Goal: Task Accomplishment & Management: Use online tool/utility

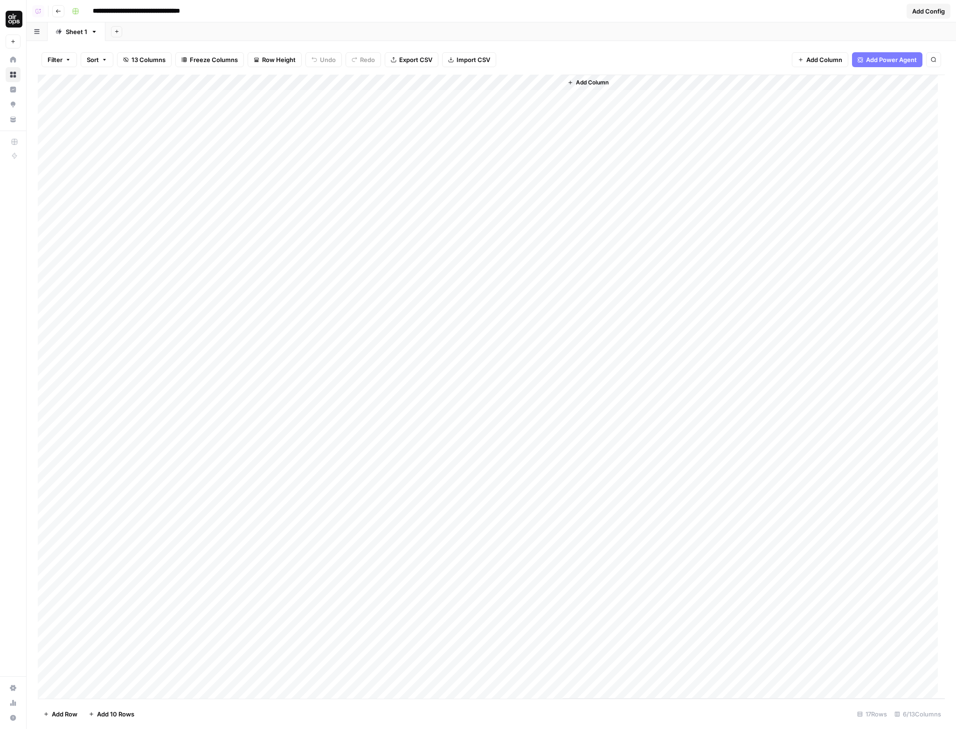
click at [530, 99] on div "Add Column" at bounding box center [491, 387] width 907 height 624
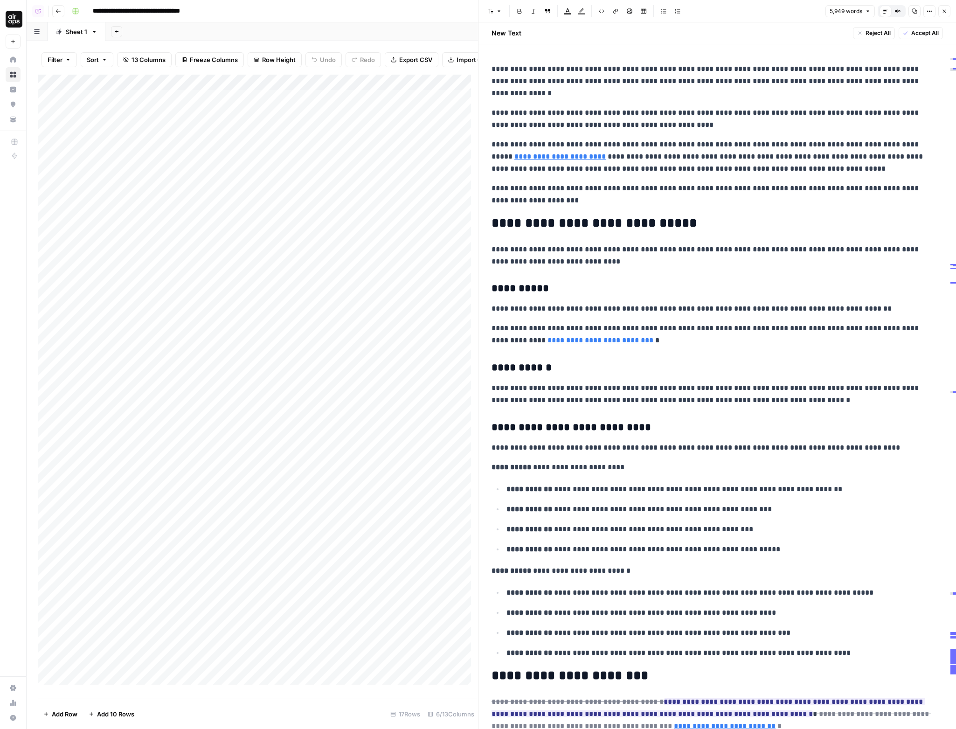
click at [927, 11] on span "Options" at bounding box center [927, 11] width 0 height 0
click at [906, 97] on span "Code" at bounding box center [901, 98] width 45 height 9
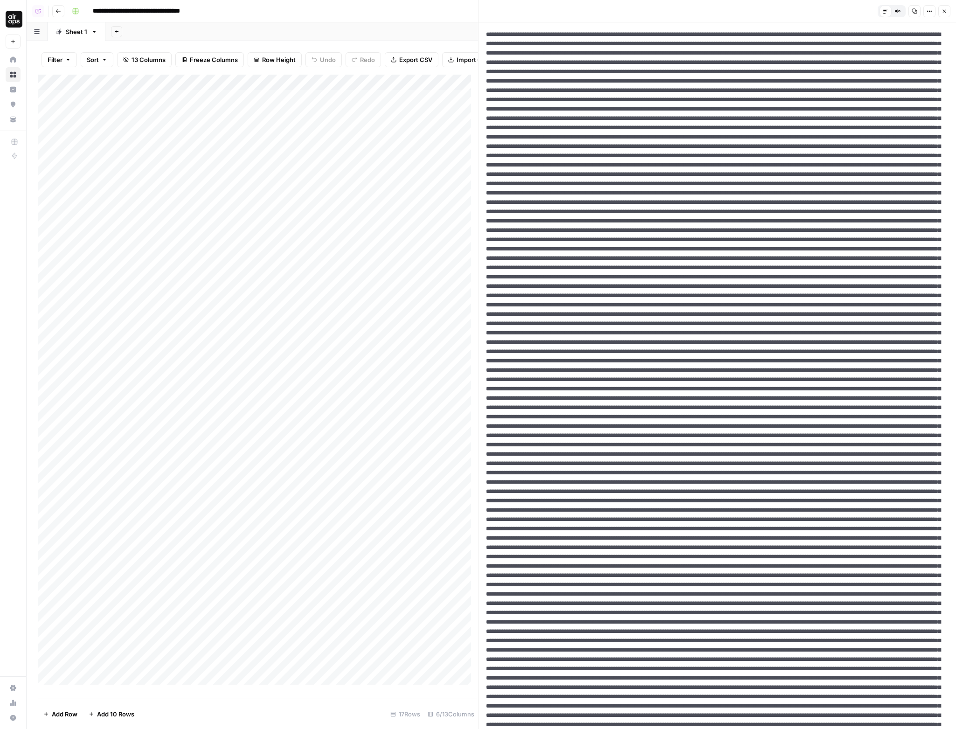
click at [947, 14] on button "Close" at bounding box center [945, 11] width 12 height 12
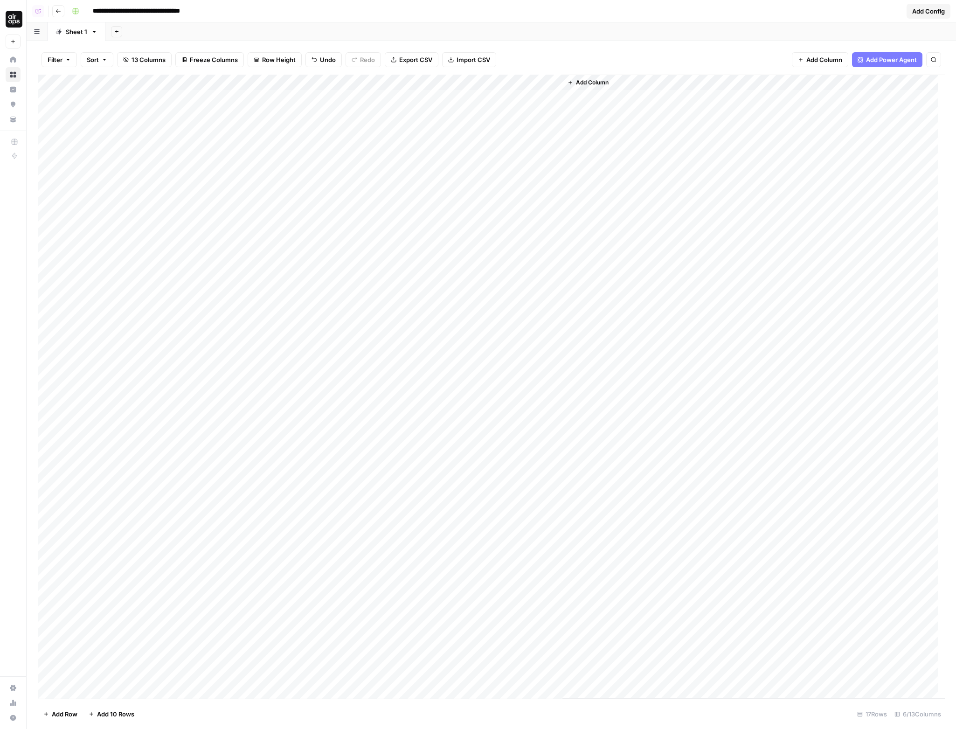
click at [634, 49] on div "Filter Sort 13 Columns Freeze Columns Row Height Undo Redo Export CSV Import CS…" at bounding box center [491, 60] width 907 height 30
click at [540, 549] on div "Add Column" at bounding box center [491, 387] width 907 height 624
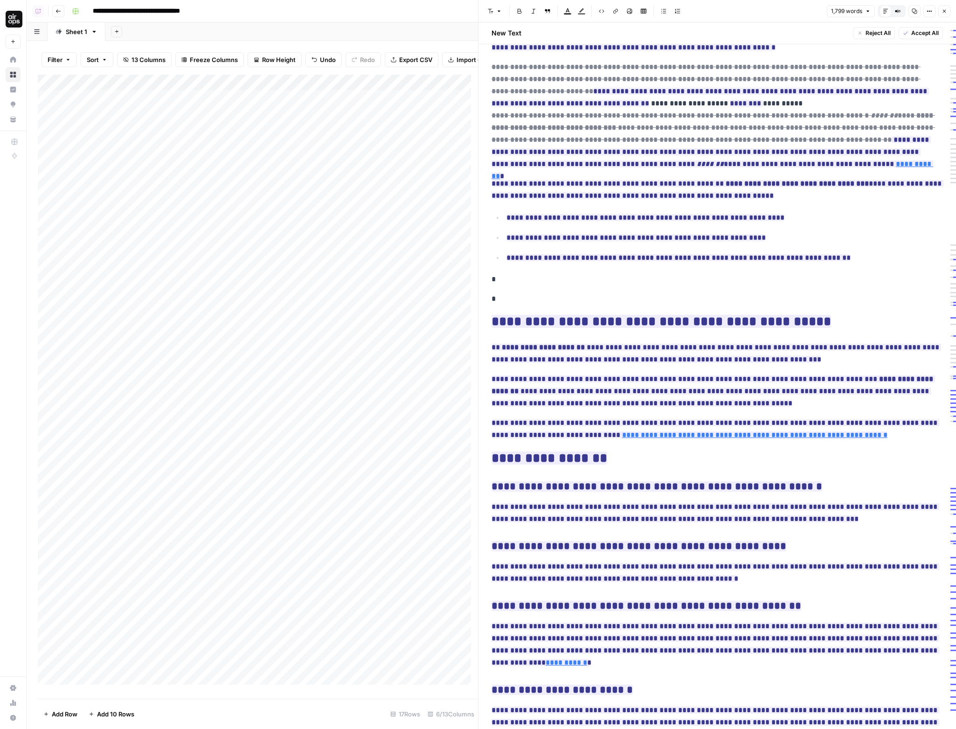
scroll to position [2680, 0]
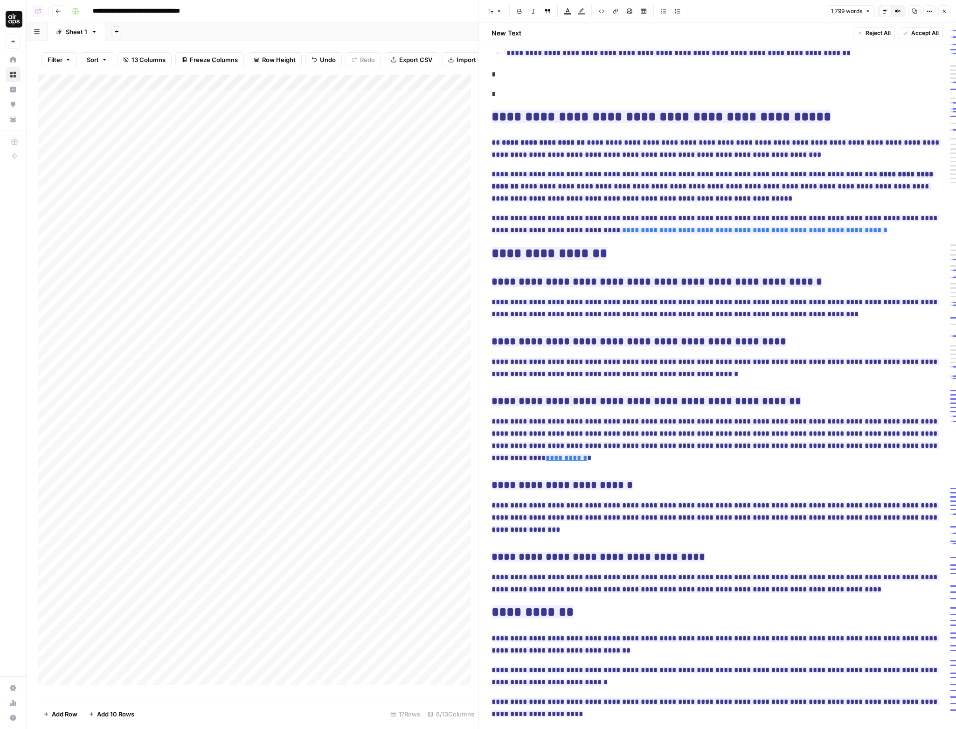
click at [946, 11] on icon "button" at bounding box center [945, 11] width 6 height 6
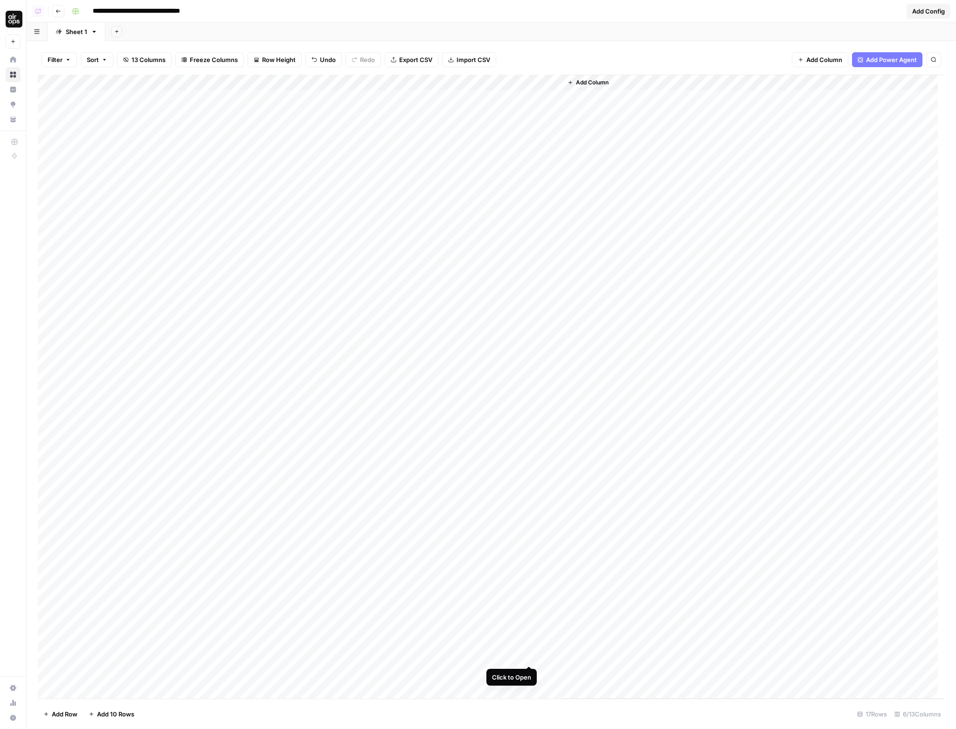
click at [530, 632] on div "Add Column" at bounding box center [491, 387] width 907 height 624
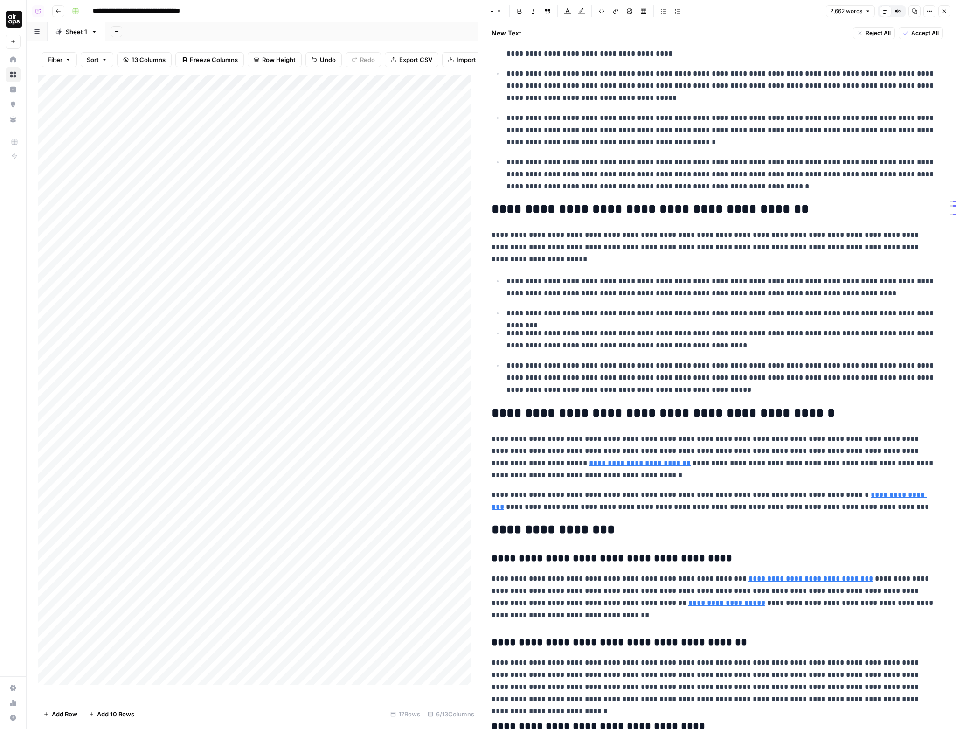
scroll to position [2671, 0]
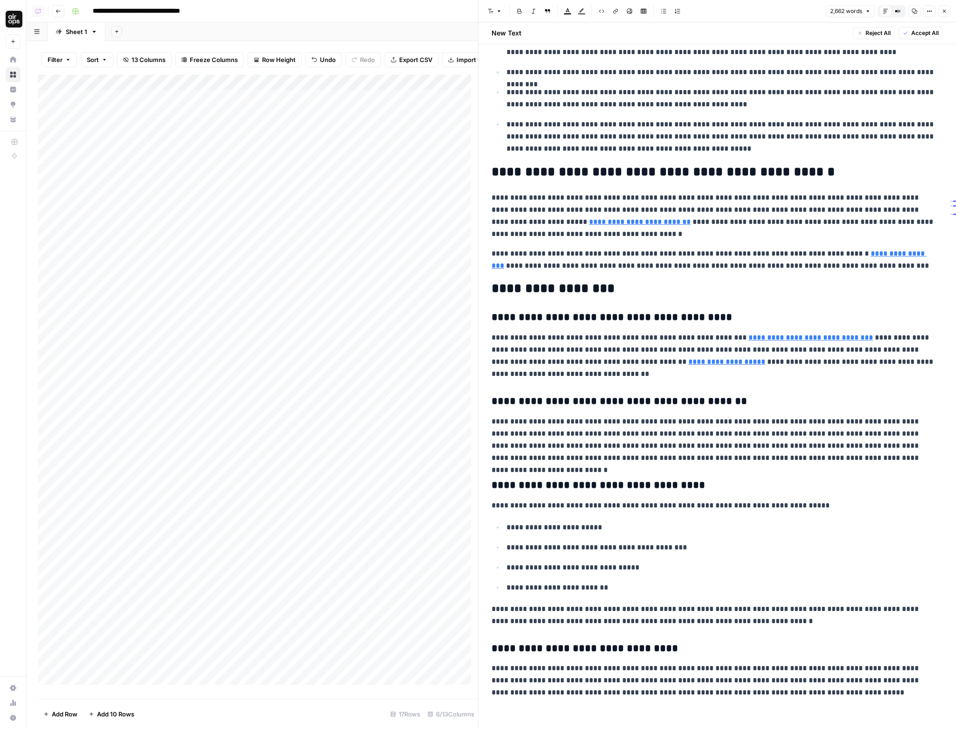
click at [939, 11] on button "Close" at bounding box center [945, 11] width 12 height 12
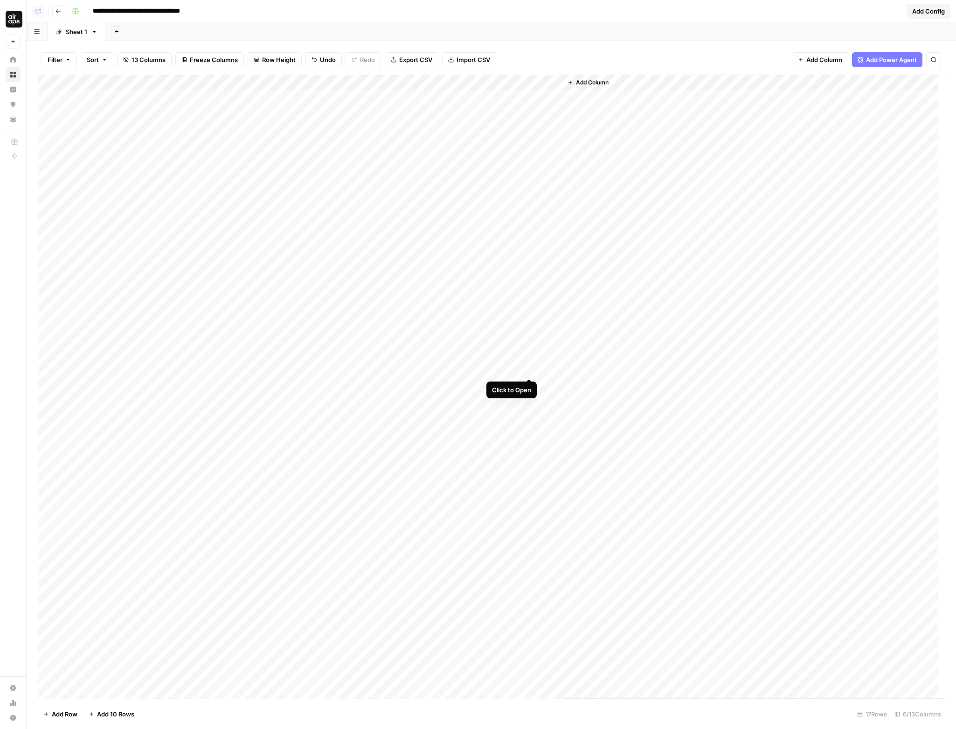
click at [528, 343] on div "Add Column" at bounding box center [491, 387] width 907 height 624
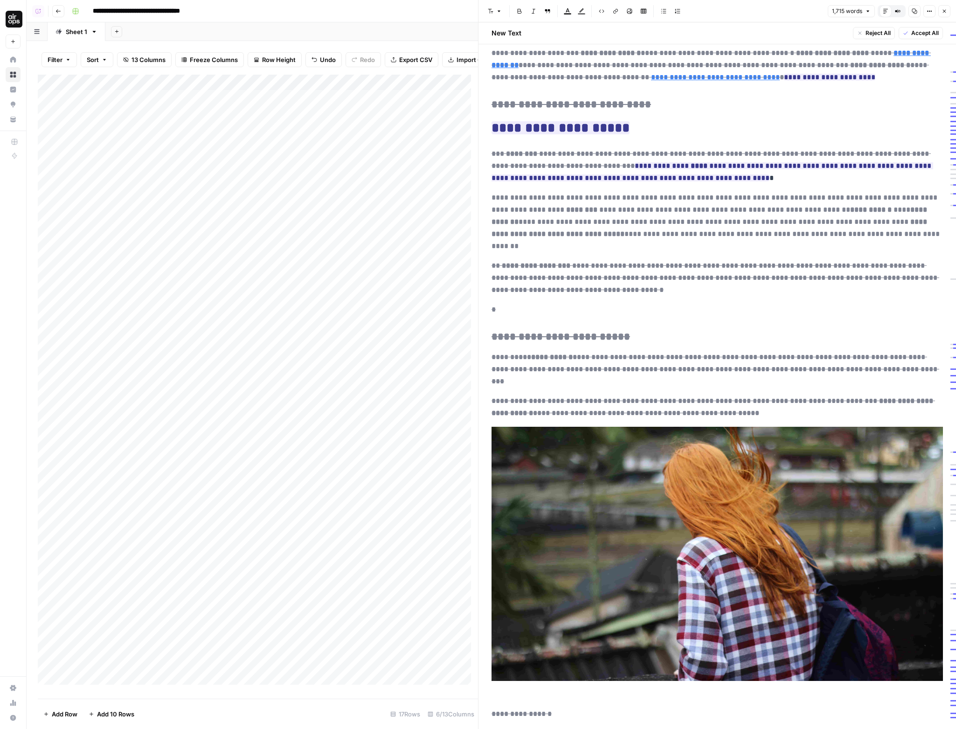
scroll to position [2759, 0]
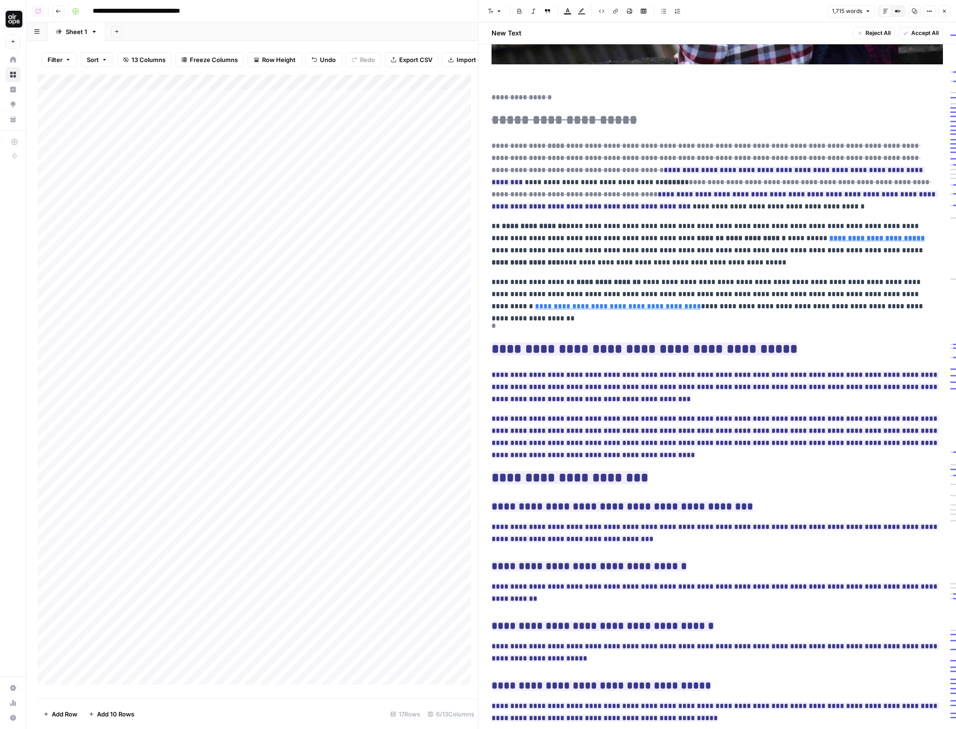
click at [947, 6] on button "Close" at bounding box center [945, 11] width 12 height 12
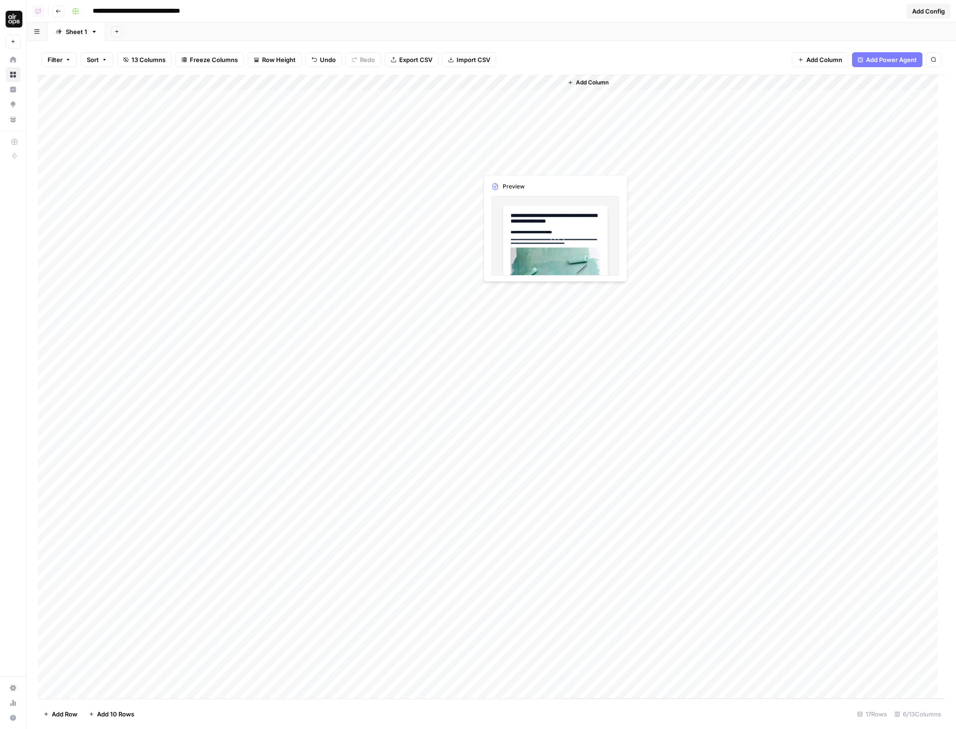
click at [538, 139] on div "Add Column" at bounding box center [491, 387] width 907 height 624
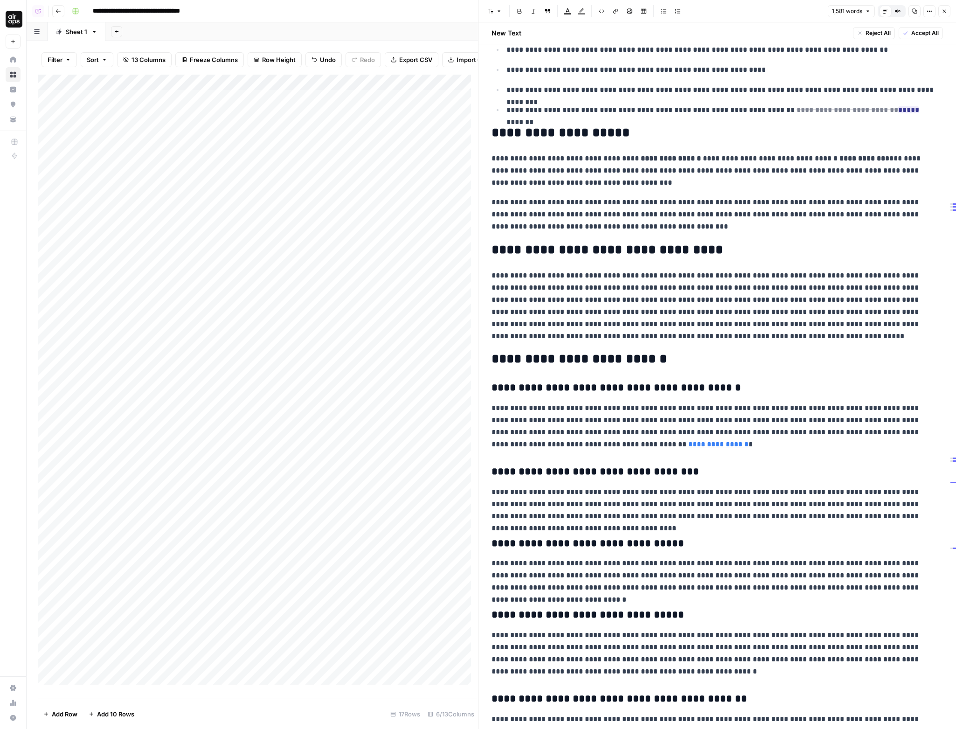
scroll to position [2082, 0]
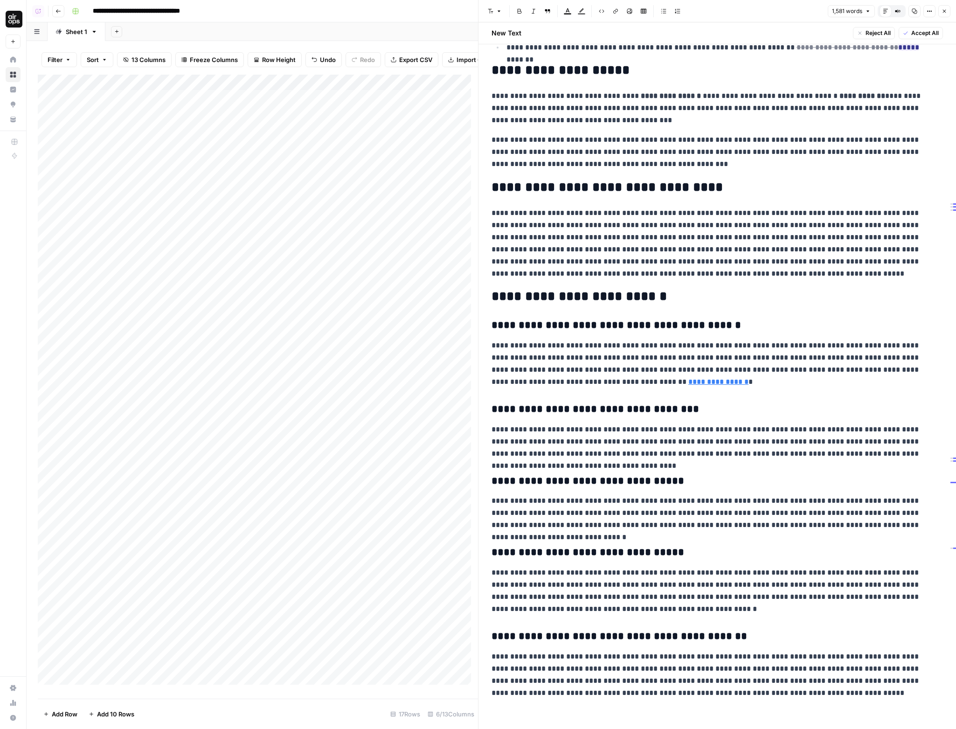
click at [941, 10] on button "Close" at bounding box center [945, 11] width 12 height 12
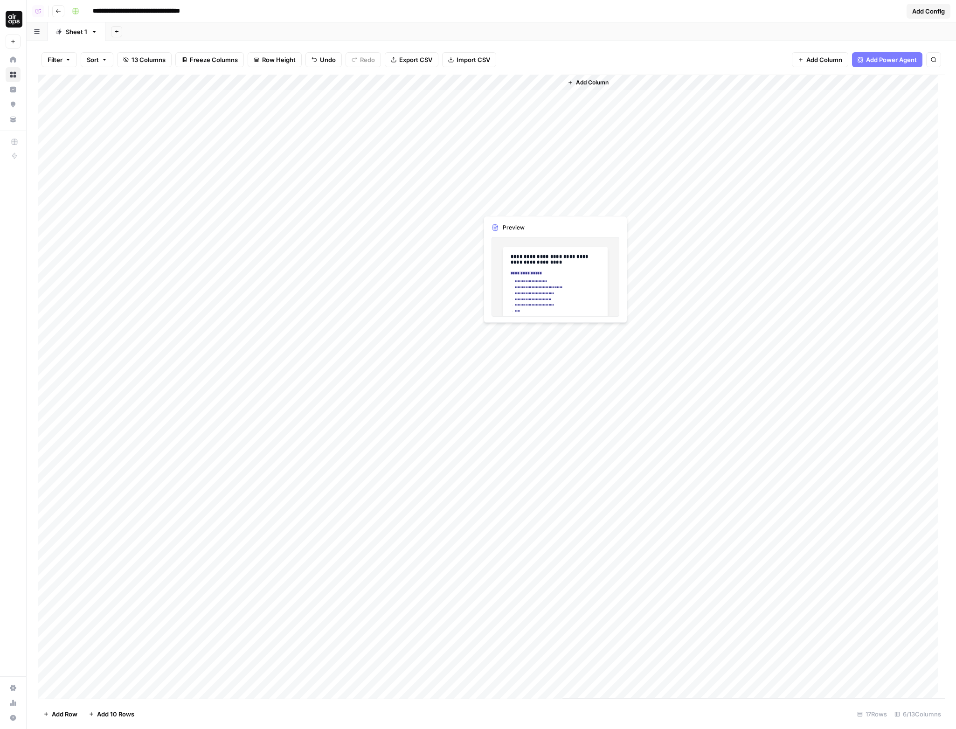
click at [536, 179] on div "Add Column" at bounding box center [491, 387] width 907 height 624
click at [542, 180] on div "Add Column" at bounding box center [491, 387] width 907 height 624
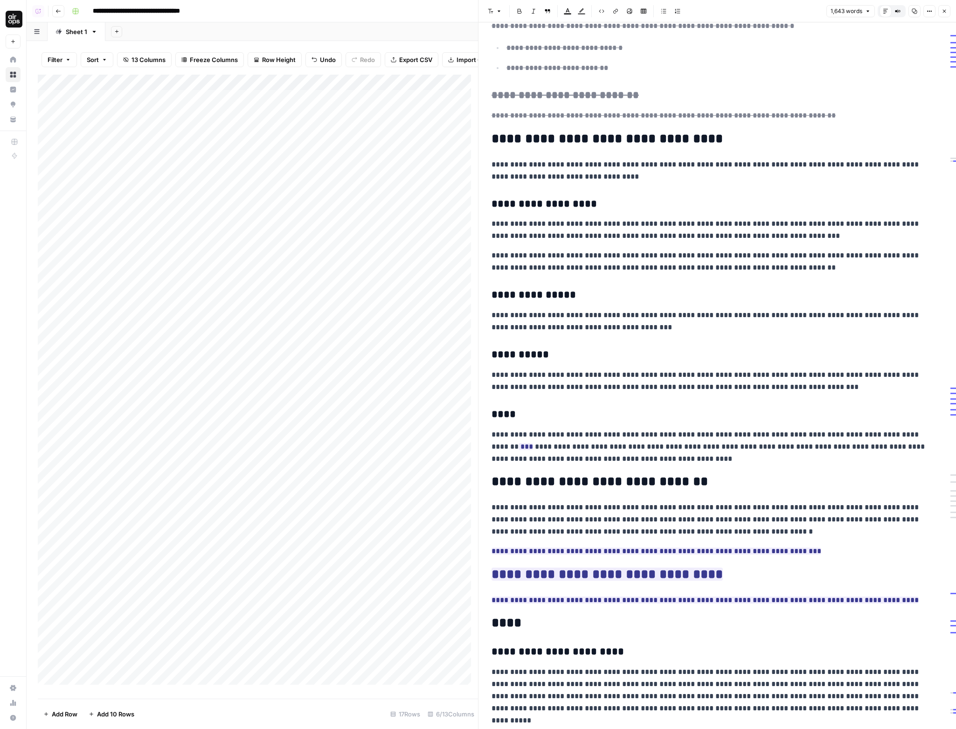
scroll to position [2262, 0]
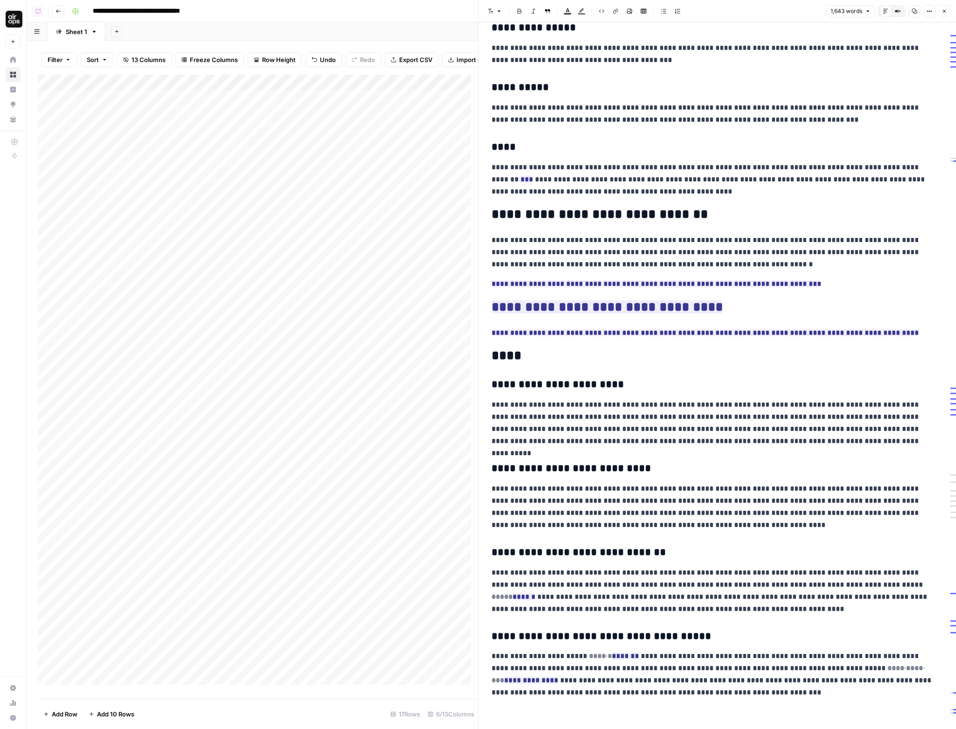
click at [947, 15] on button "Close" at bounding box center [945, 11] width 12 height 12
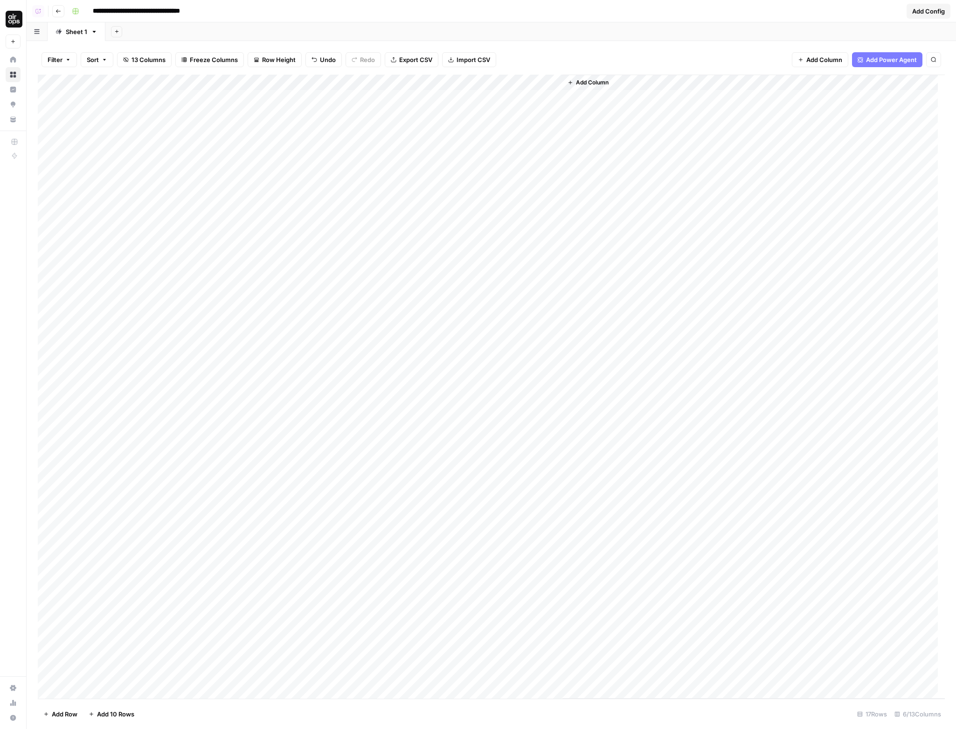
click at [530, 221] on div "Add Column" at bounding box center [491, 387] width 907 height 624
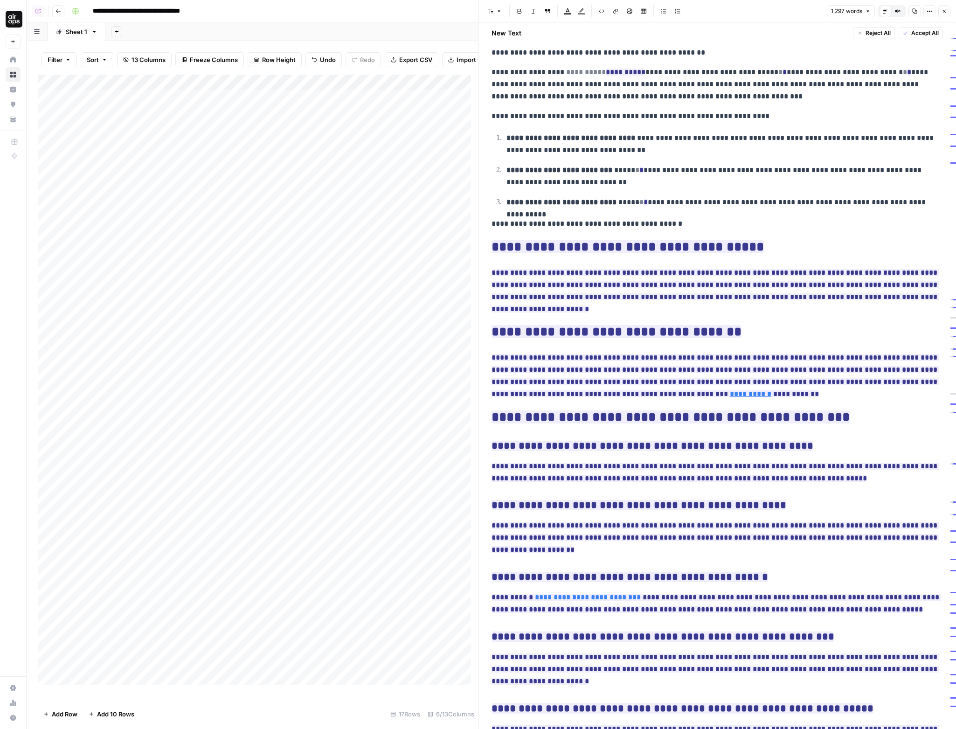
scroll to position [1101, 0]
click at [949, 12] on button "Close" at bounding box center [945, 11] width 12 height 12
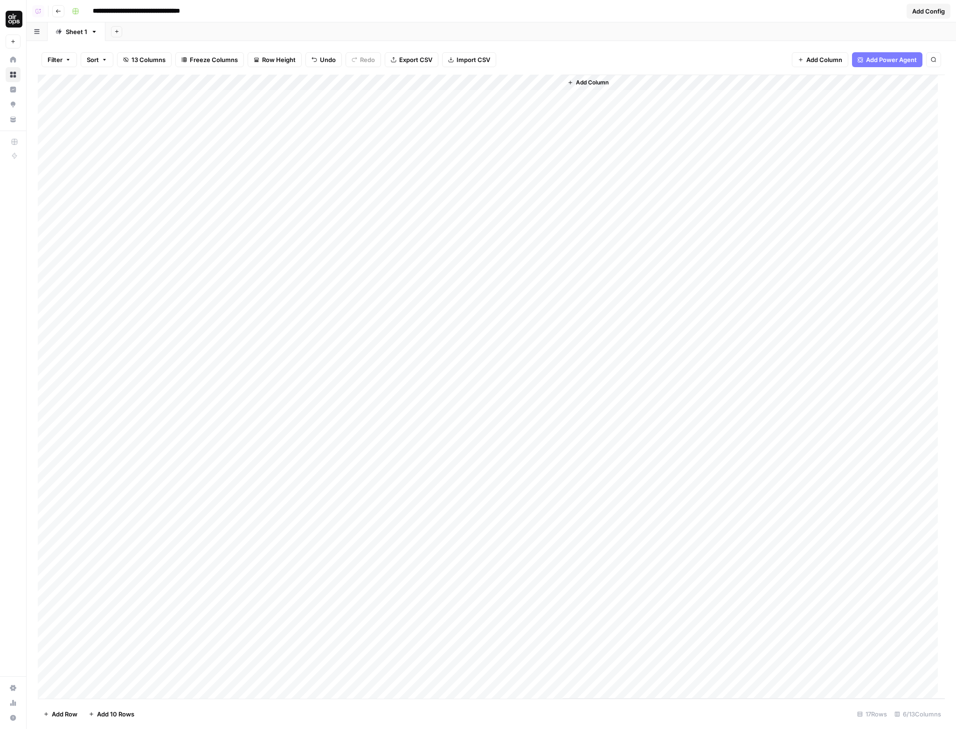
click at [531, 263] on div "Add Column" at bounding box center [491, 387] width 907 height 624
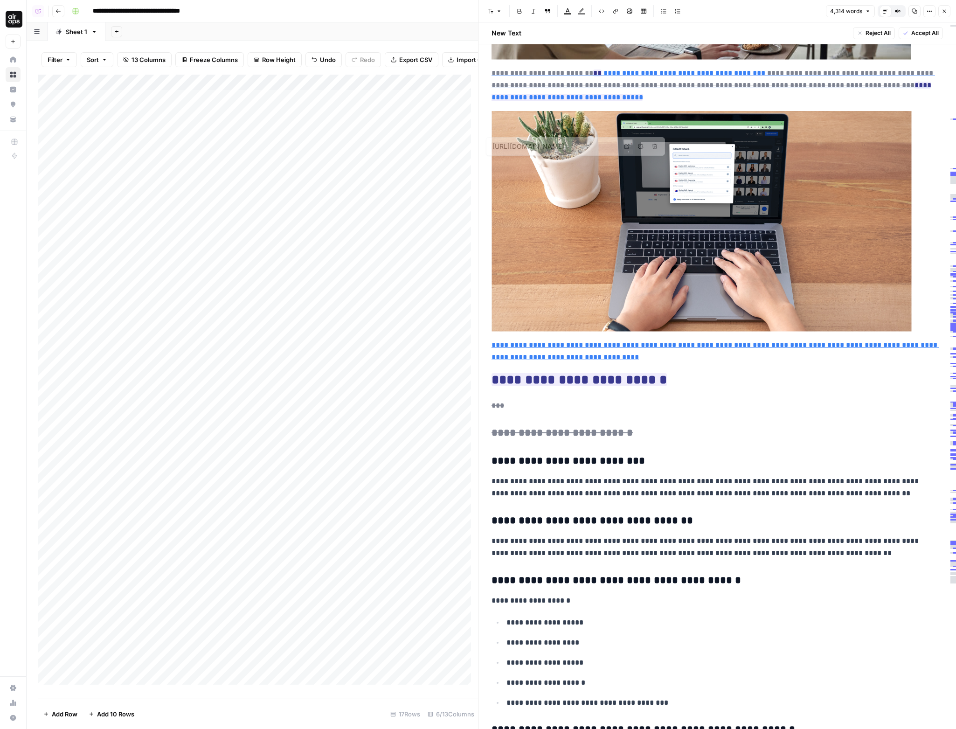
type input "https://www.synthesia.io/post/accessible-video"
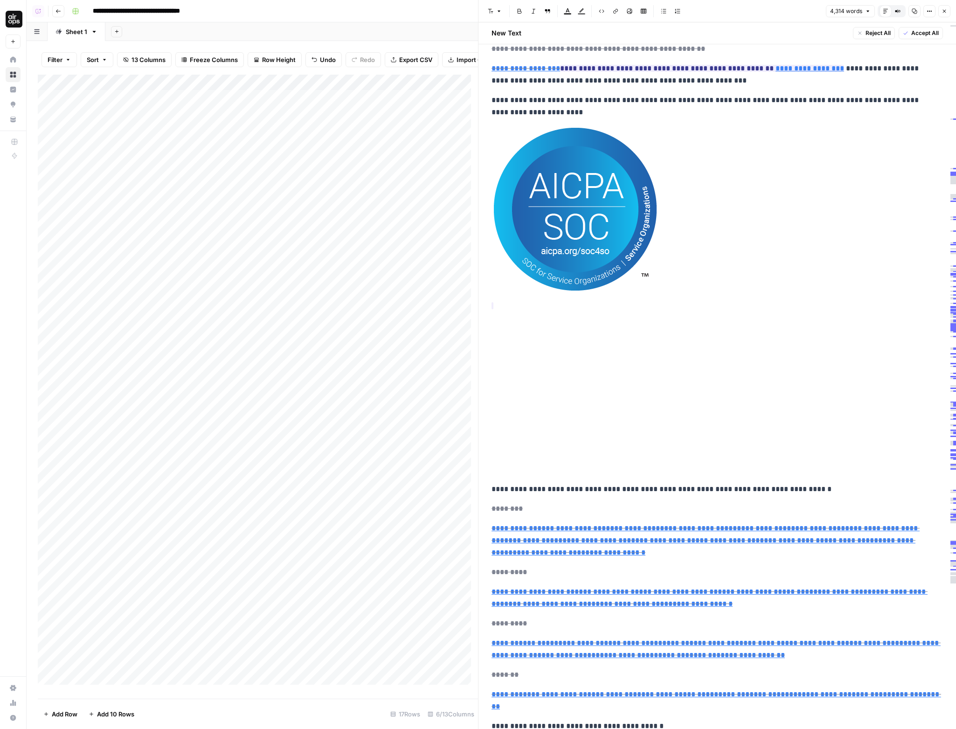
scroll to position [12705, 0]
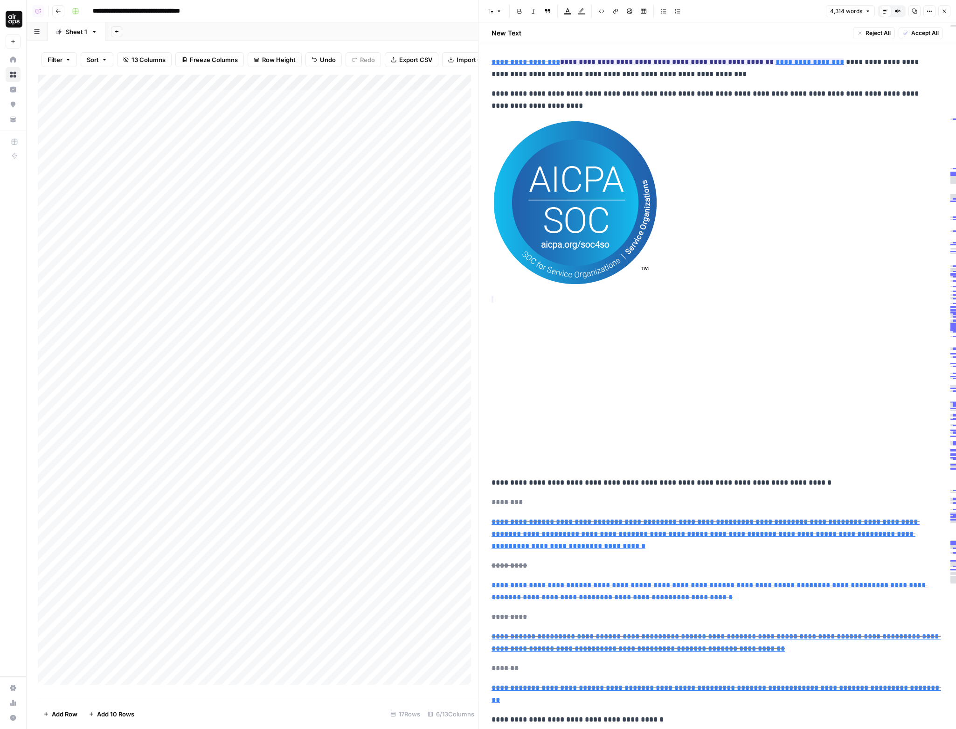
click at [951, 11] on header "Font style Bold Italic Block quote Text color Highlight color Code block Link I…" at bounding box center [718, 11] width 478 height 22
click at [948, 10] on button "Close" at bounding box center [945, 11] width 12 height 12
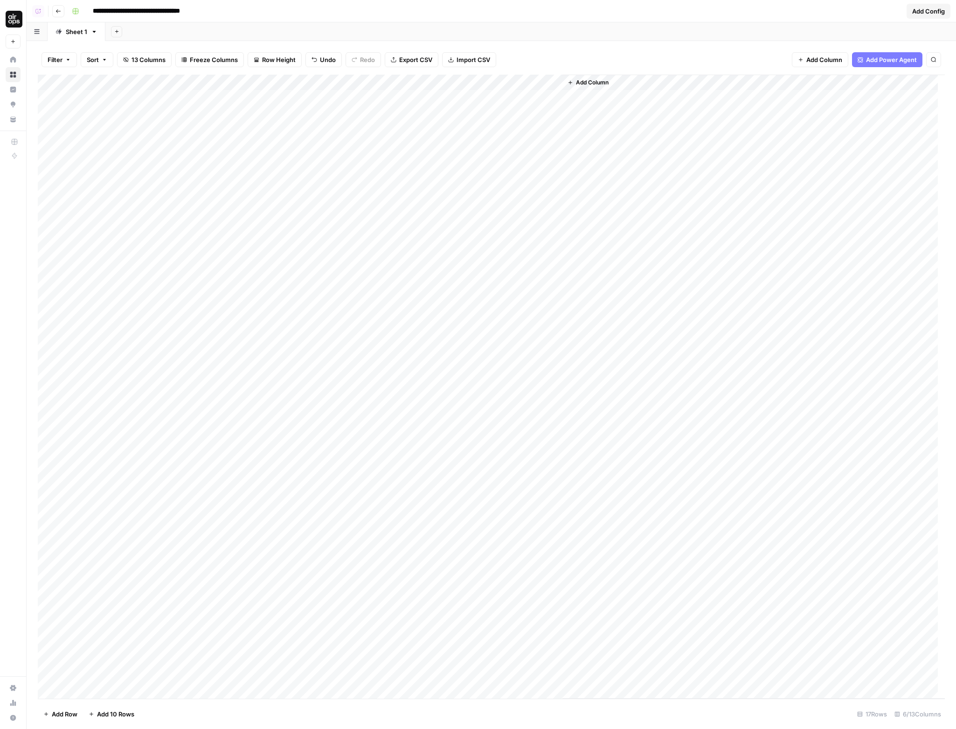
click at [528, 302] on div "Add Column" at bounding box center [491, 387] width 907 height 624
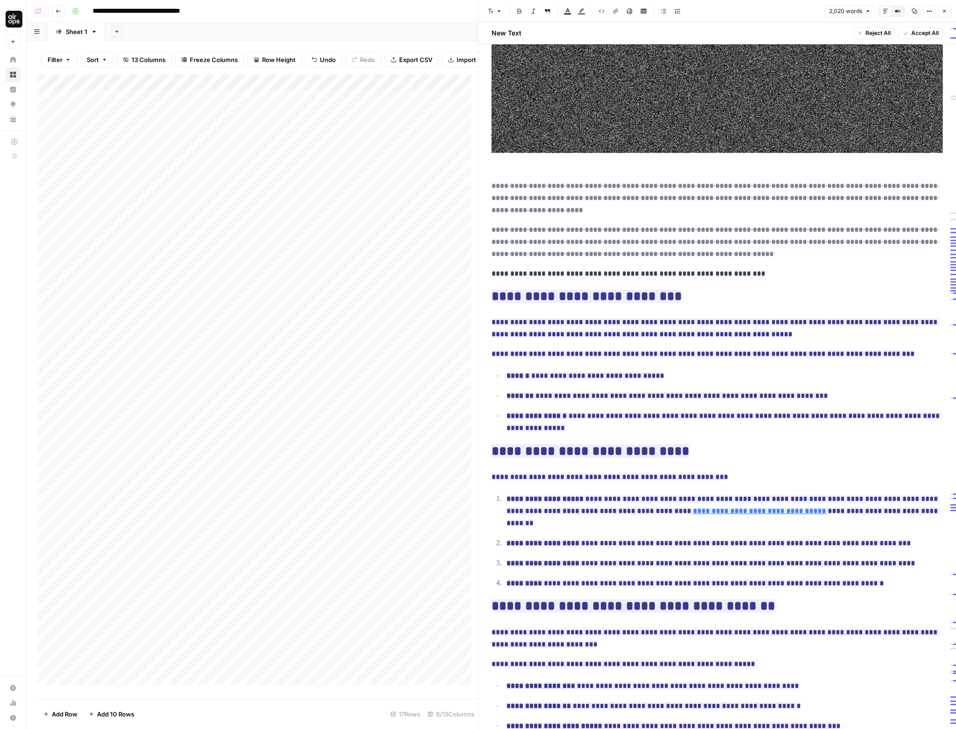
scroll to position [1491, 0]
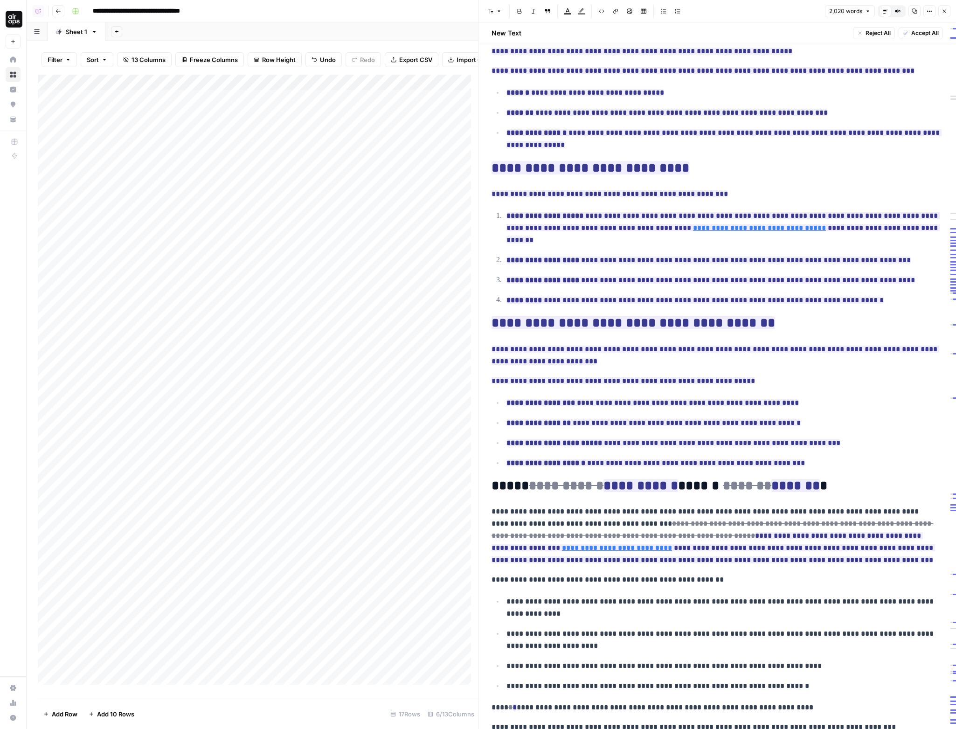
click at [943, 11] on icon "button" at bounding box center [945, 11] width 6 height 6
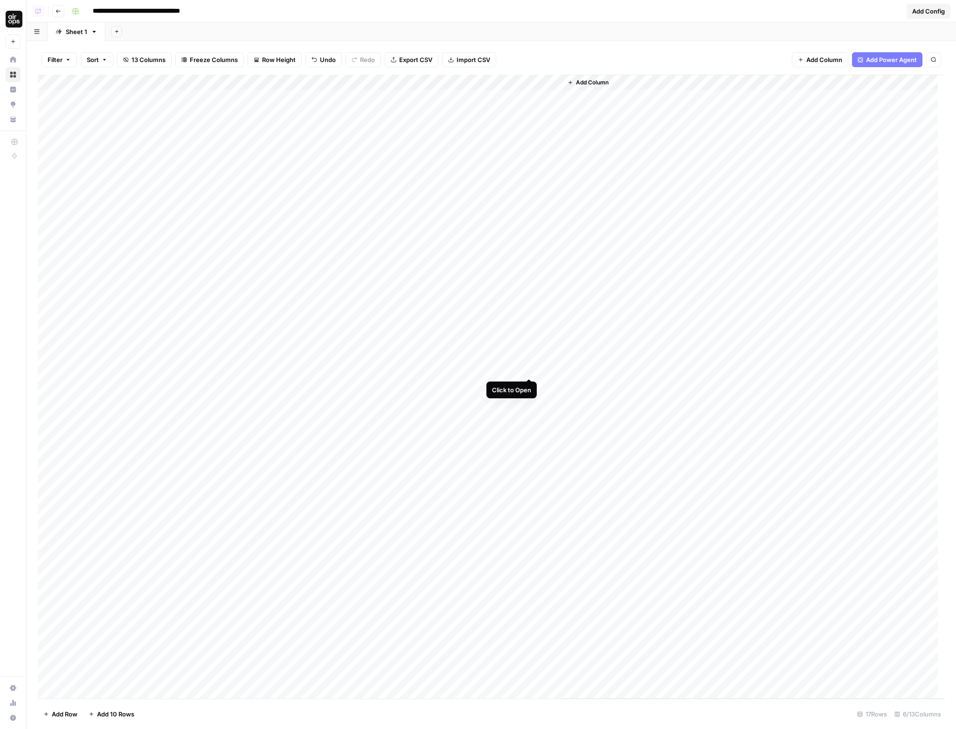
click at [530, 346] on div "Add Column" at bounding box center [491, 387] width 907 height 624
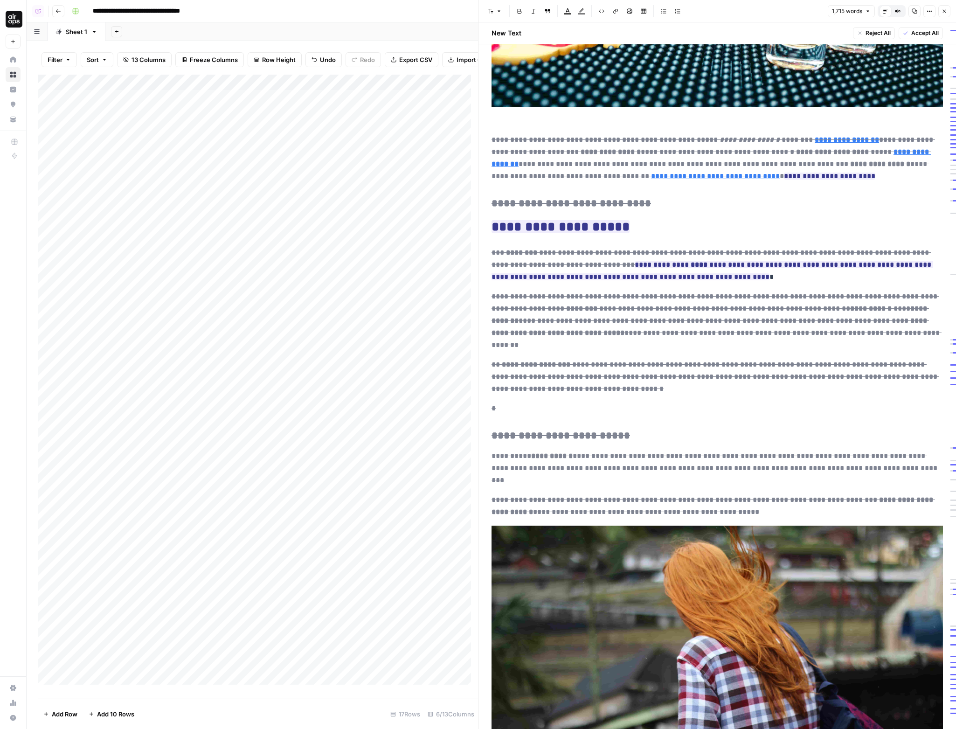
scroll to position [2192, 0]
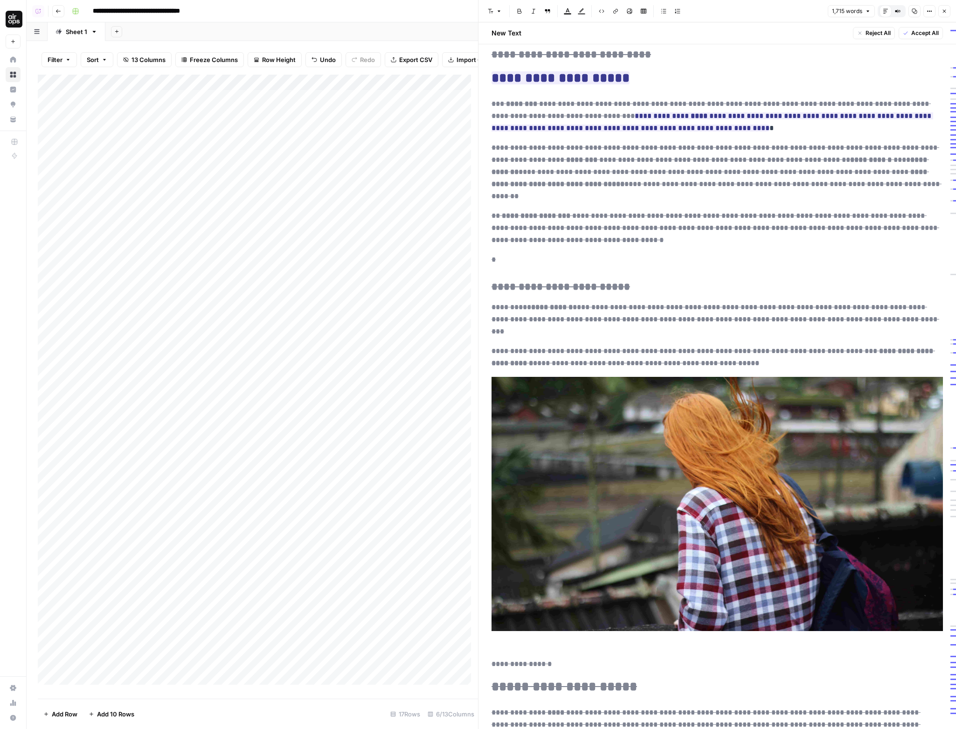
click at [944, 10] on icon "button" at bounding box center [945, 11] width 6 height 6
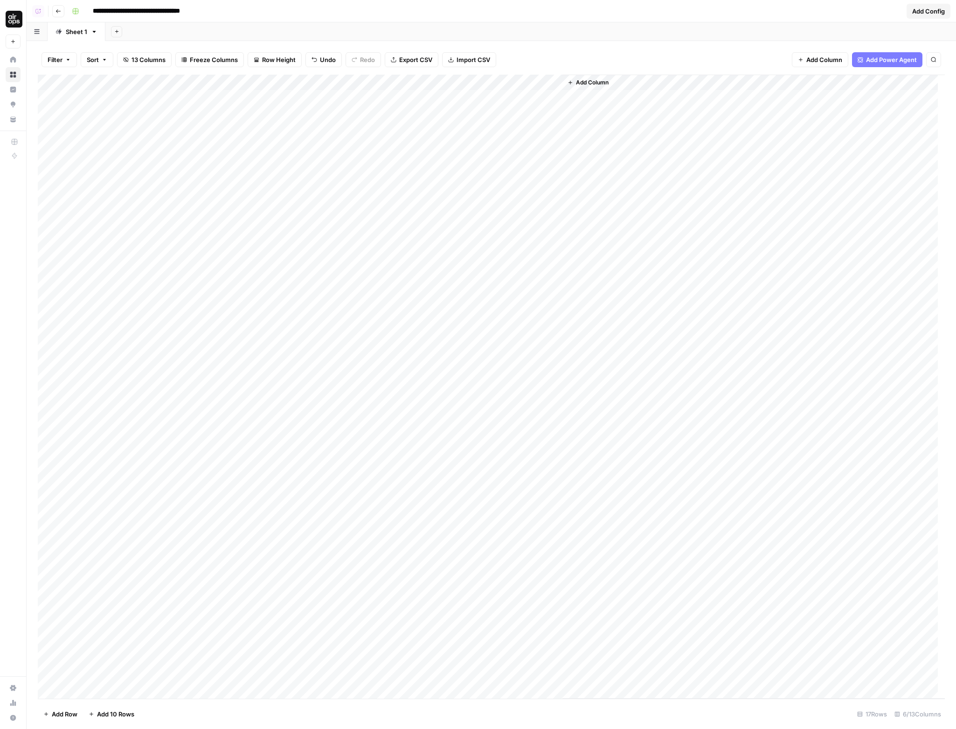
click at [538, 387] on div "Add Column" at bounding box center [491, 387] width 907 height 624
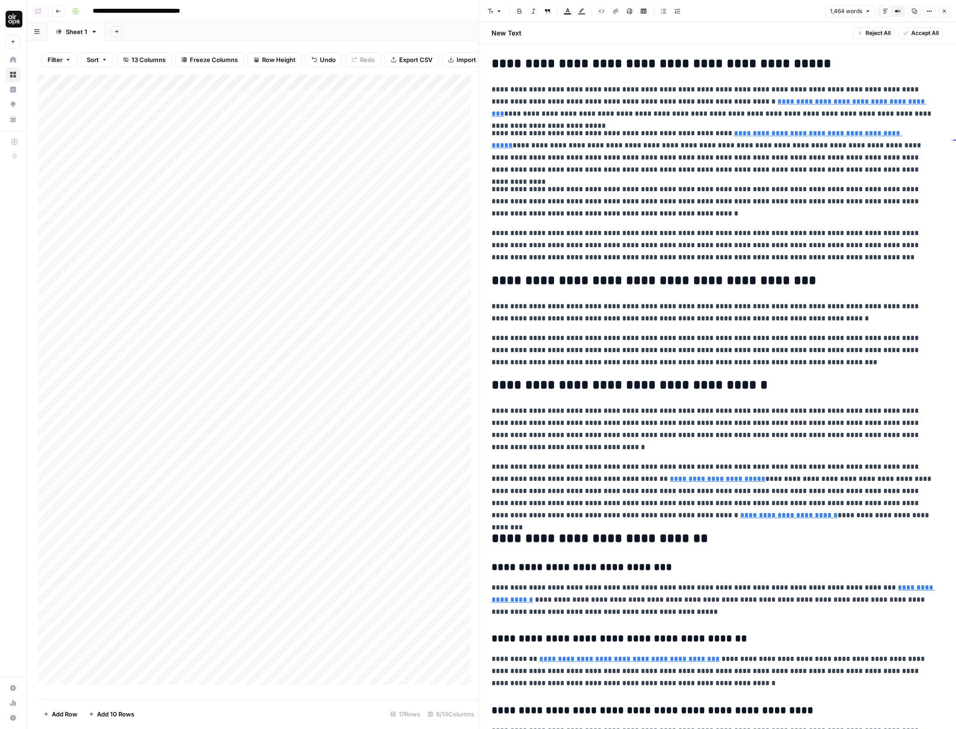
scroll to position [1438, 0]
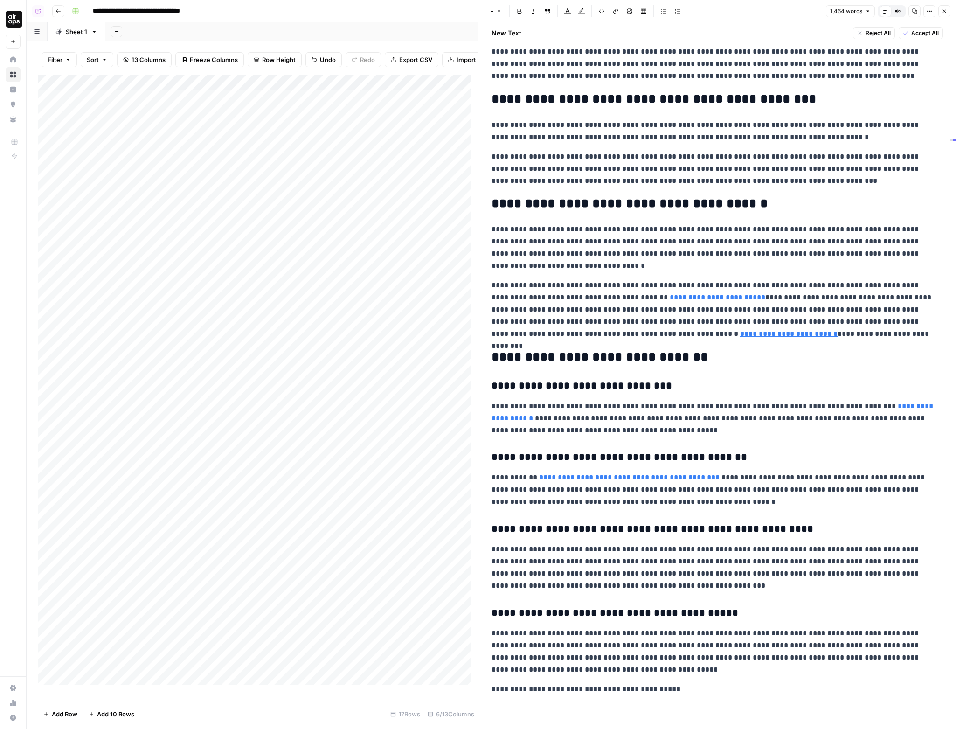
click at [941, 13] on button "Close" at bounding box center [945, 11] width 12 height 12
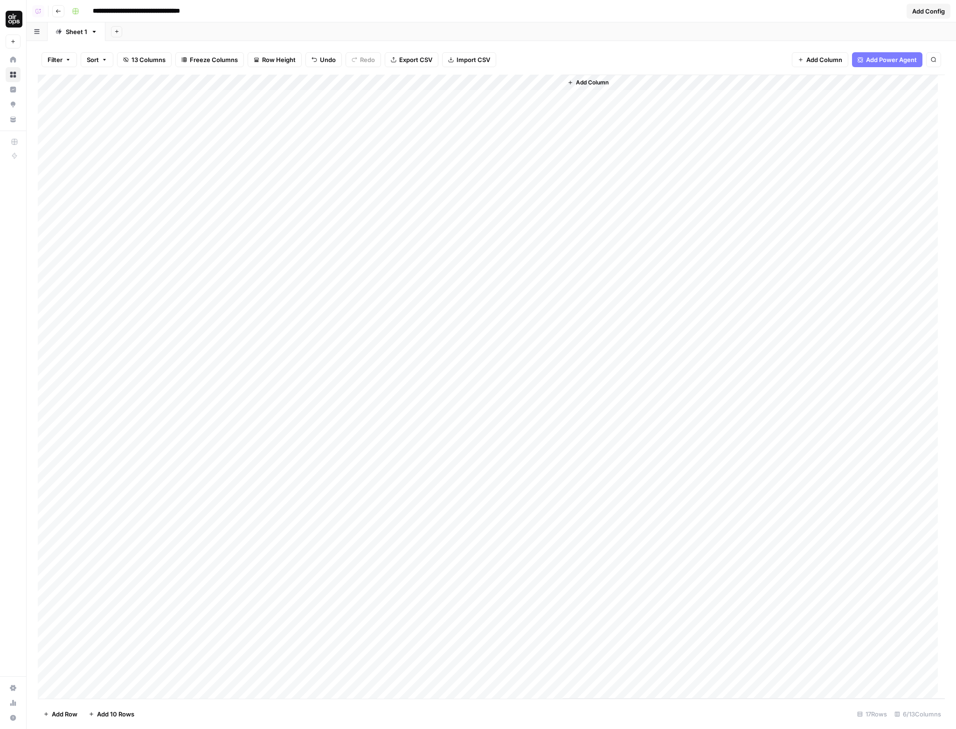
click at [537, 426] on div "Add Column" at bounding box center [491, 387] width 907 height 624
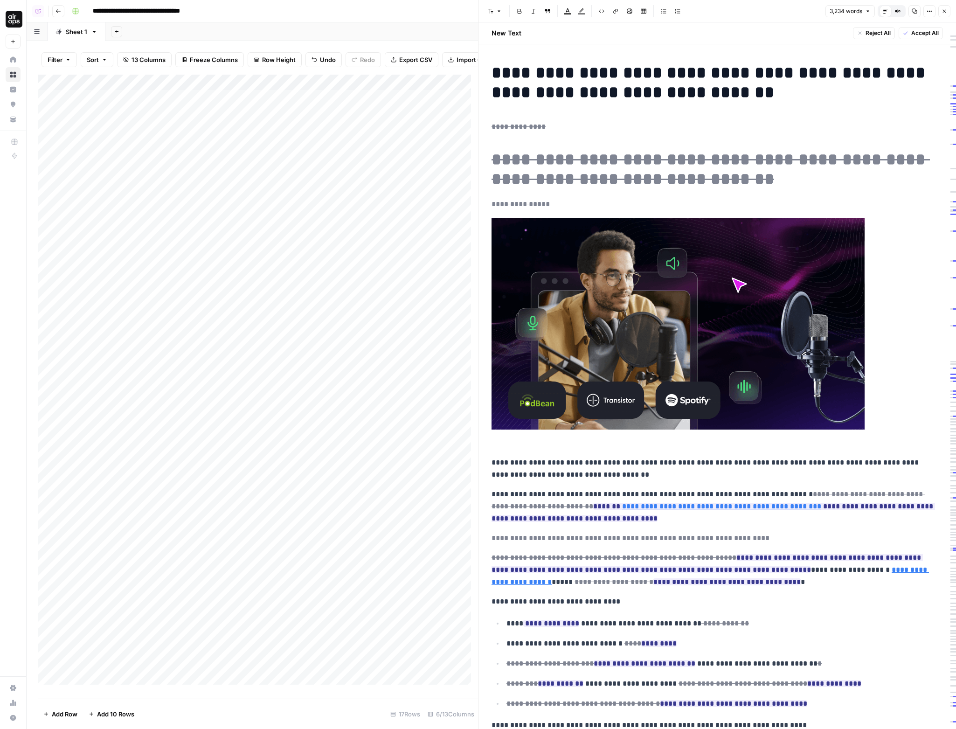
click at [945, 11] on icon "button" at bounding box center [945, 11] width 6 height 6
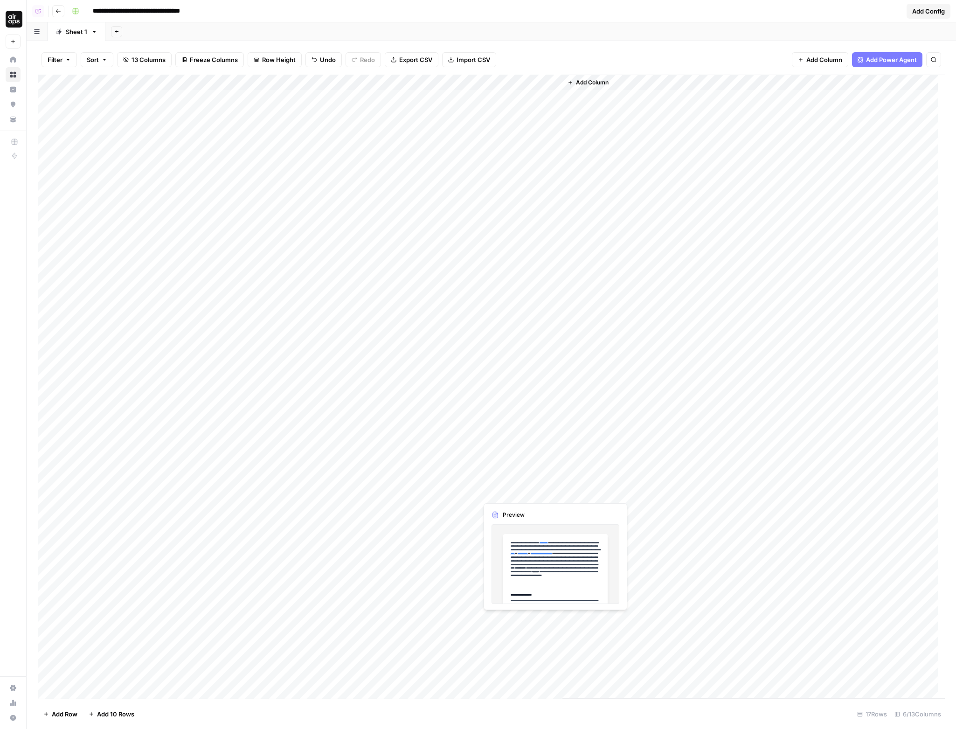
click at [530, 468] on div "Add Column" at bounding box center [491, 387] width 907 height 624
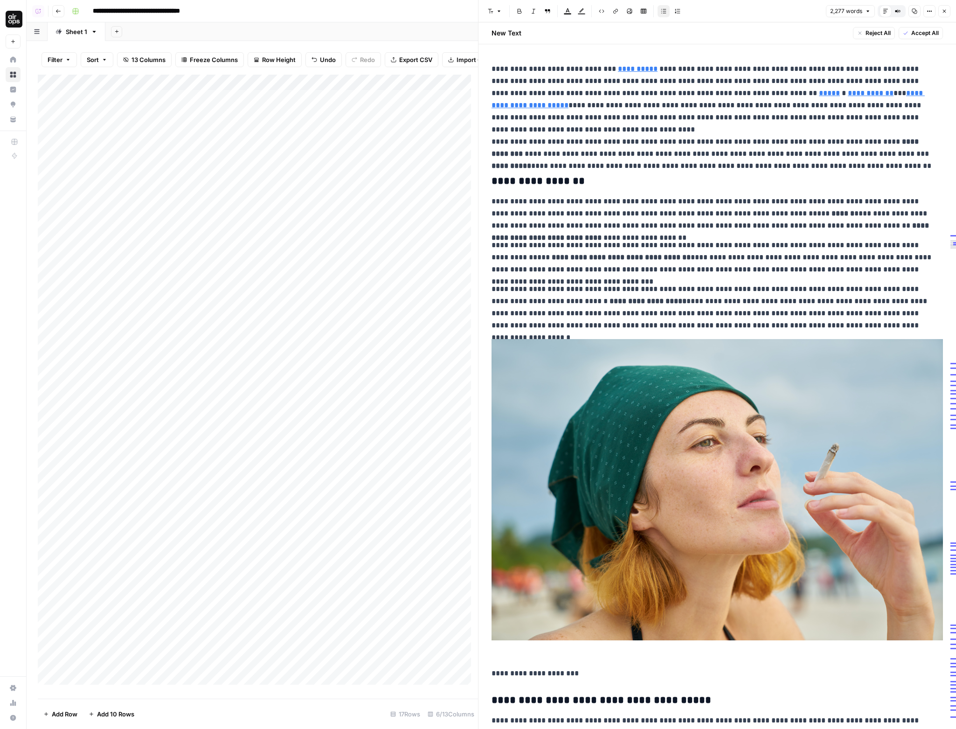
click at [944, 14] on button "Close" at bounding box center [945, 11] width 12 height 12
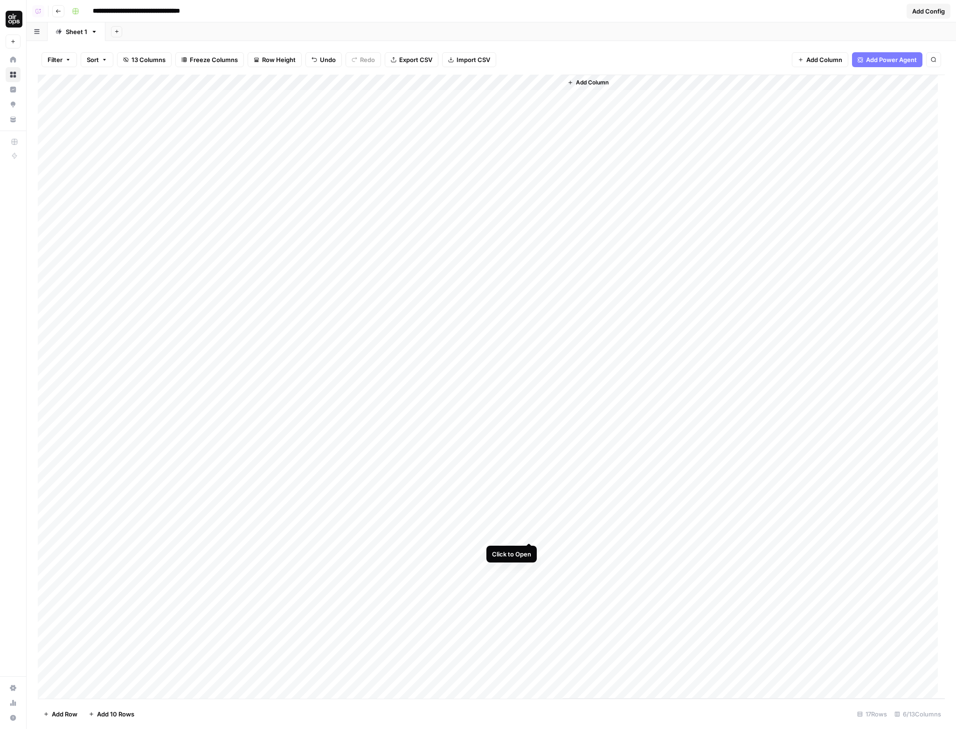
click at [529, 507] on div "Add Column" at bounding box center [491, 387] width 907 height 624
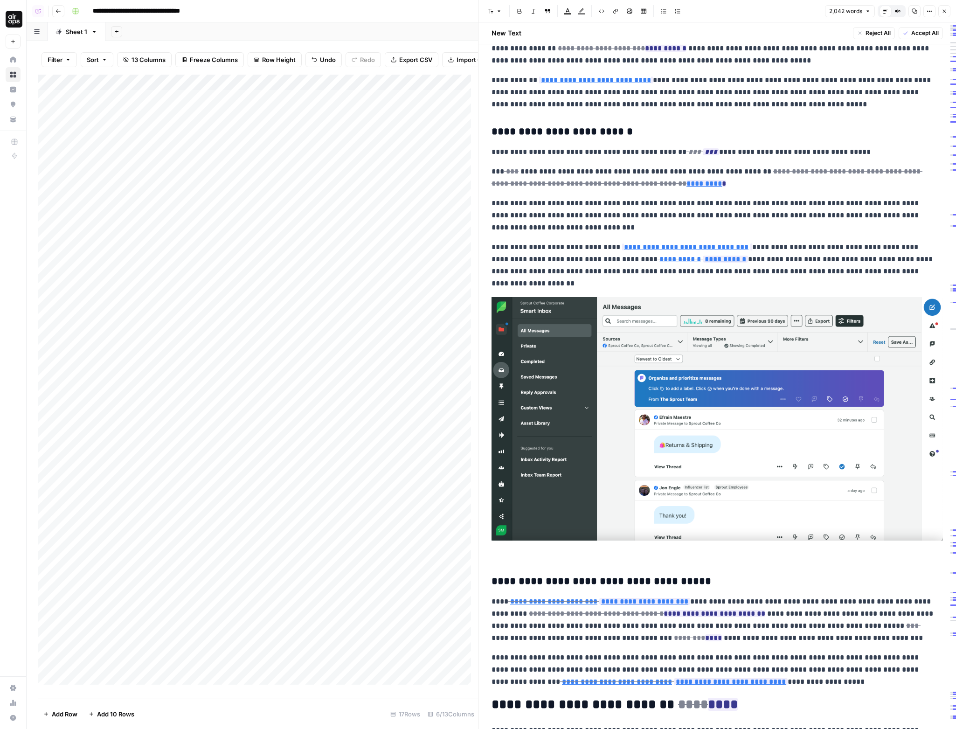
scroll to position [3496, 0]
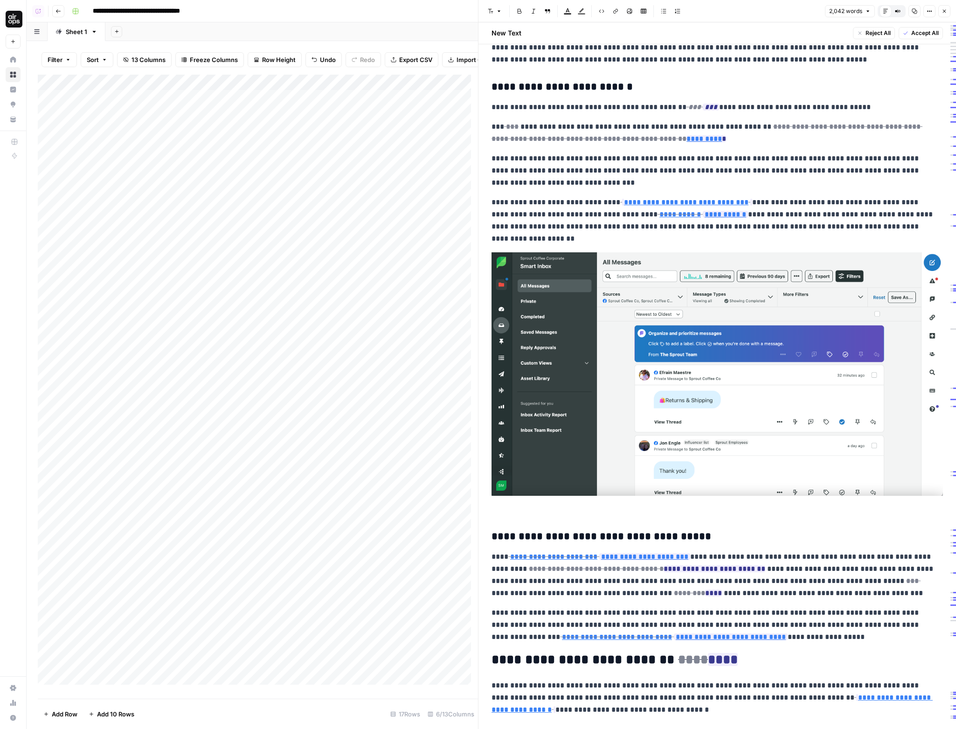
click at [947, 13] on icon "button" at bounding box center [945, 11] width 6 height 6
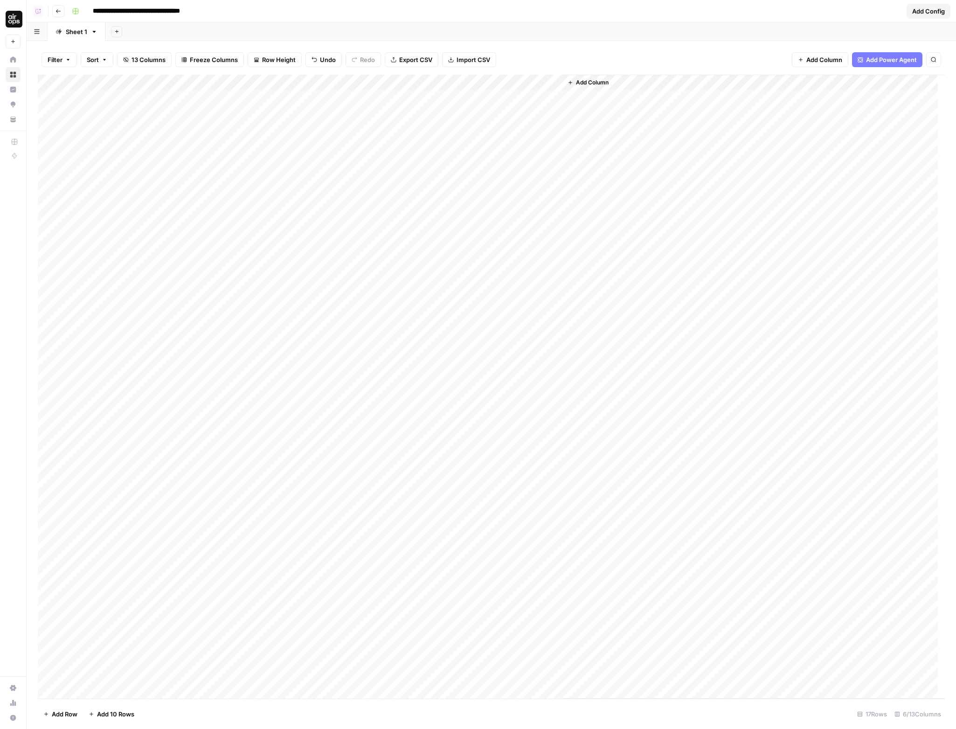
click at [539, 550] on div "Add Column" at bounding box center [491, 387] width 907 height 624
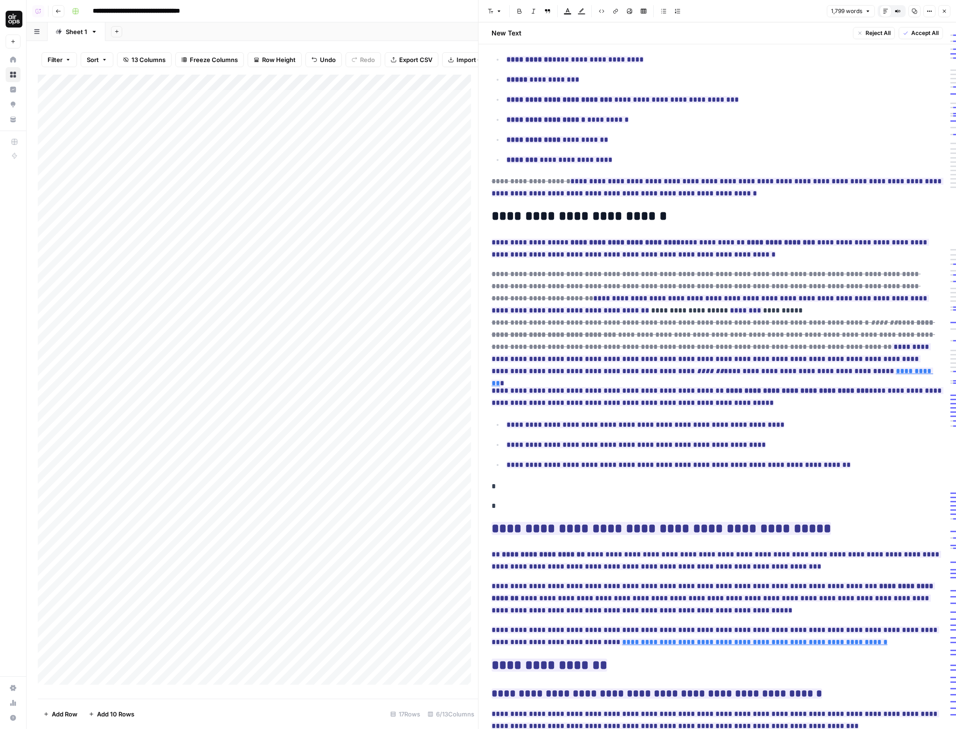
scroll to position [2680, 0]
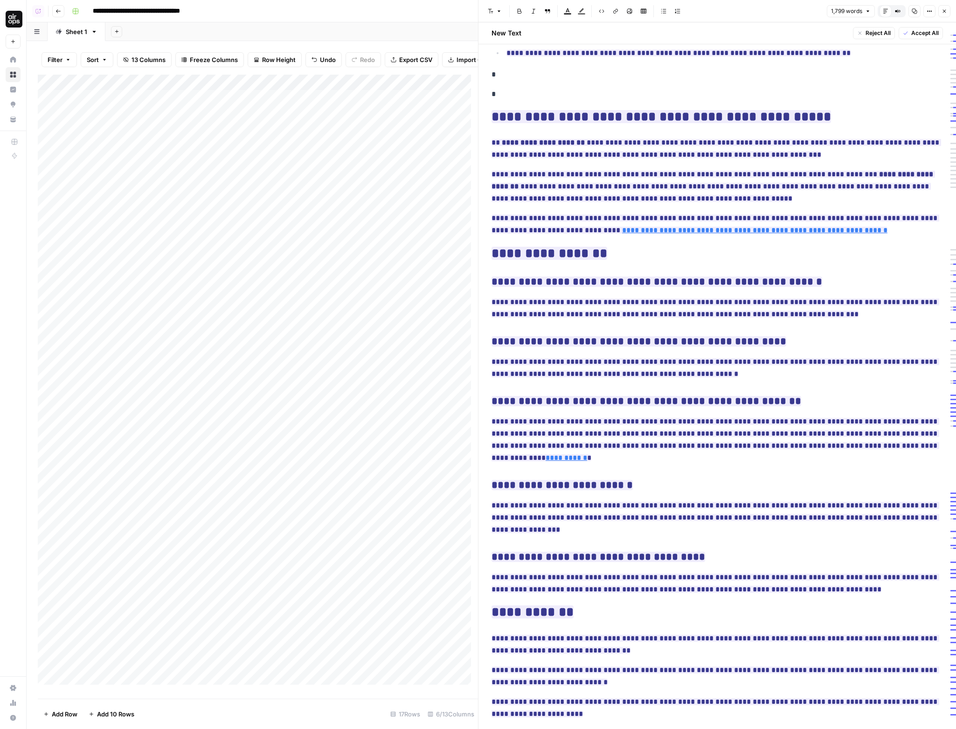
click at [943, 7] on button "Close" at bounding box center [945, 11] width 12 height 12
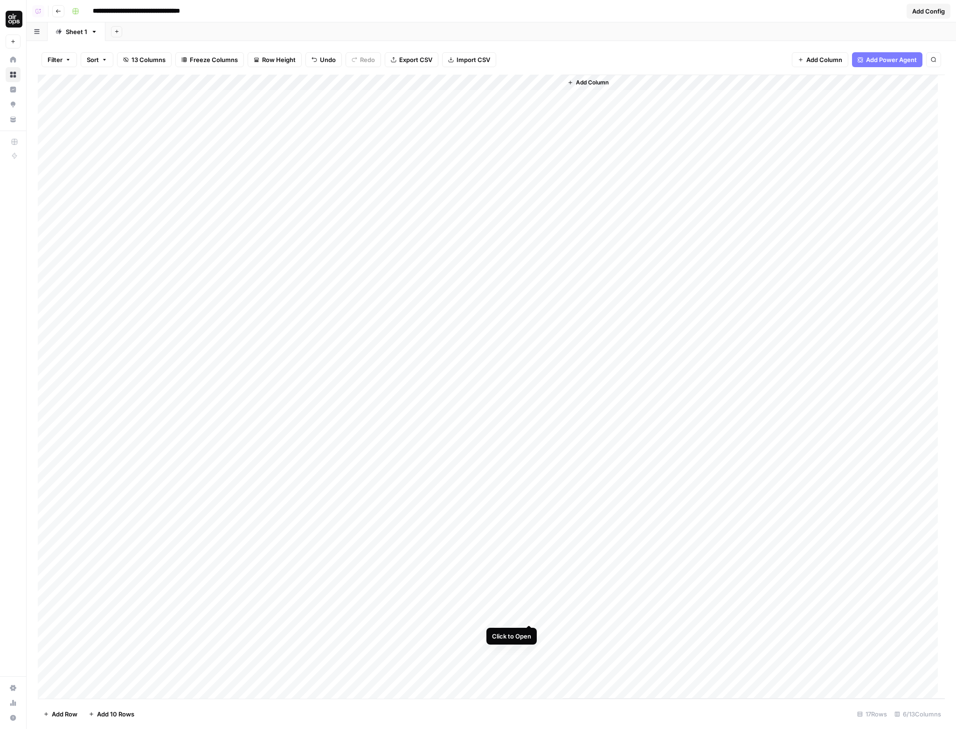
click at [529, 592] on div "Add Column" at bounding box center [491, 387] width 907 height 624
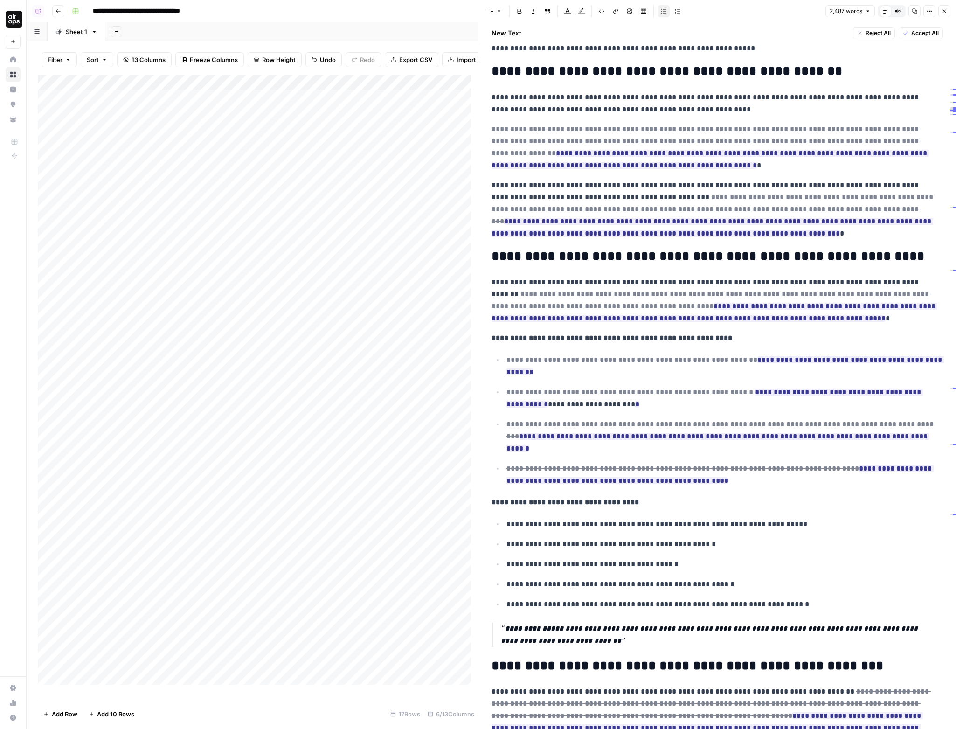
scroll to position [86, 0]
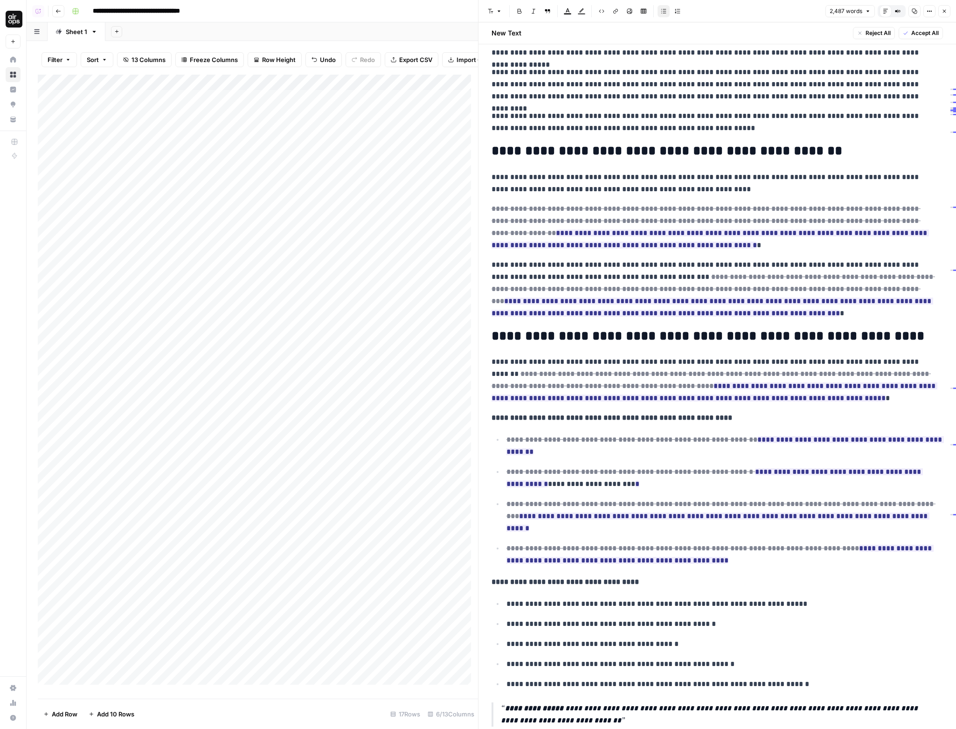
click at [946, 14] on icon "button" at bounding box center [945, 11] width 6 height 6
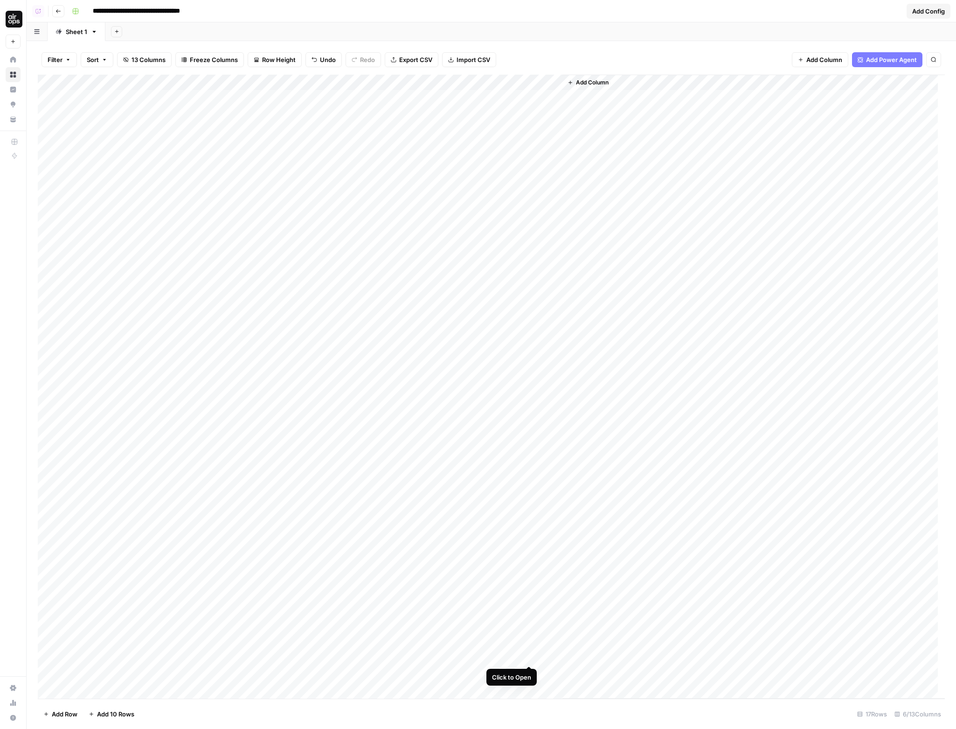
click at [530, 632] on div "Add Column" at bounding box center [491, 387] width 907 height 624
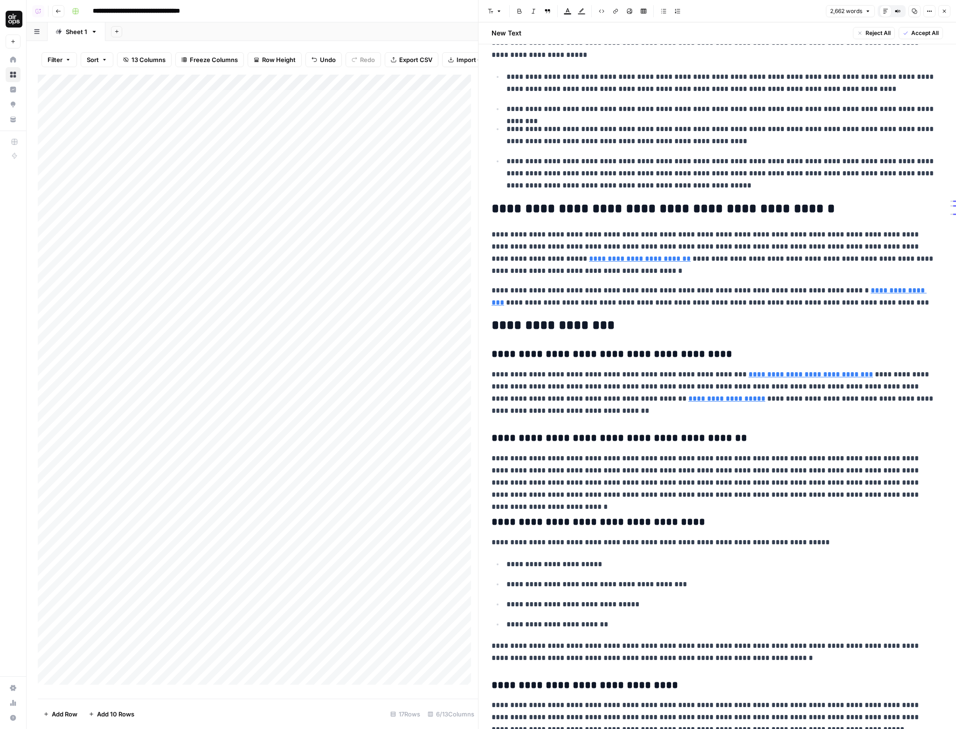
scroll to position [2671, 0]
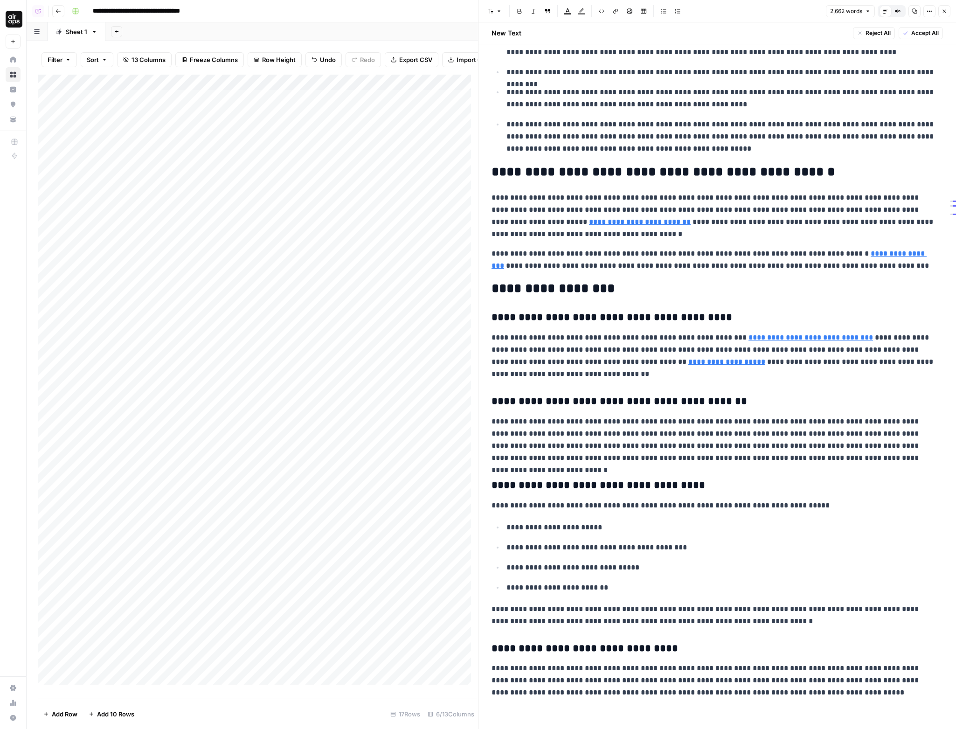
click at [944, 13] on icon "button" at bounding box center [945, 11] width 6 height 6
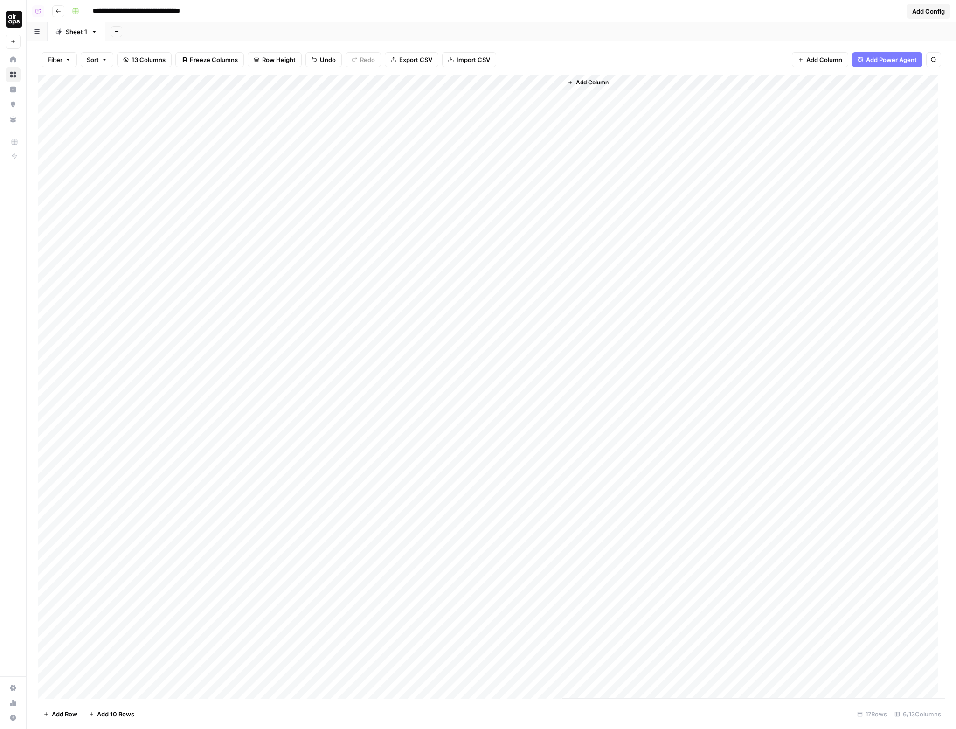
click at [530, 345] on div "Add Column" at bounding box center [491, 387] width 907 height 624
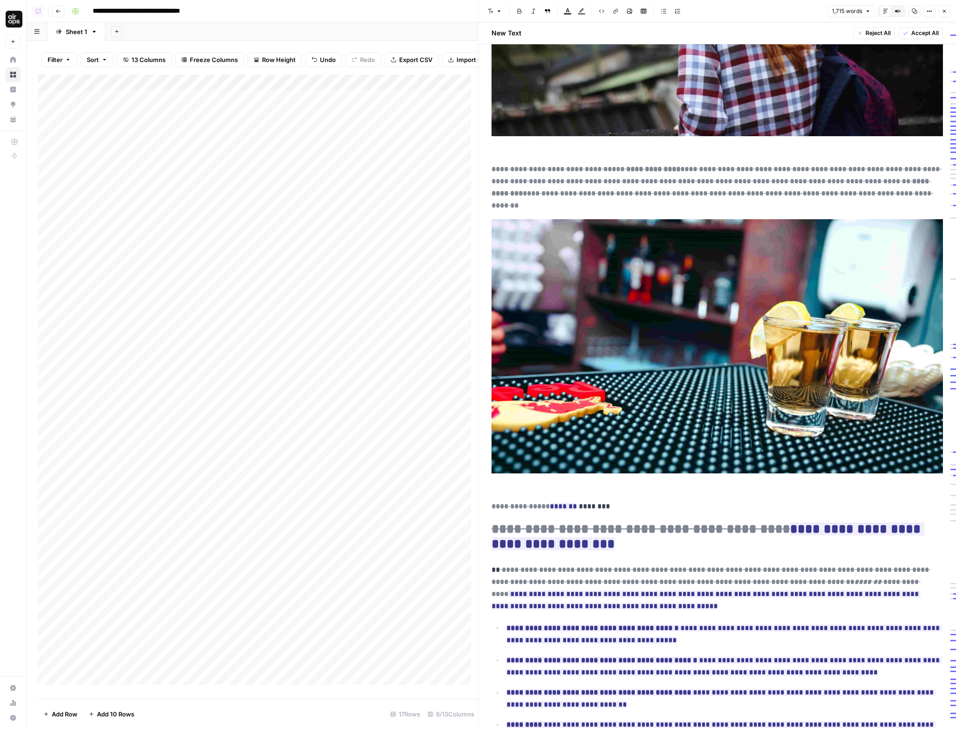
scroll to position [1102, 0]
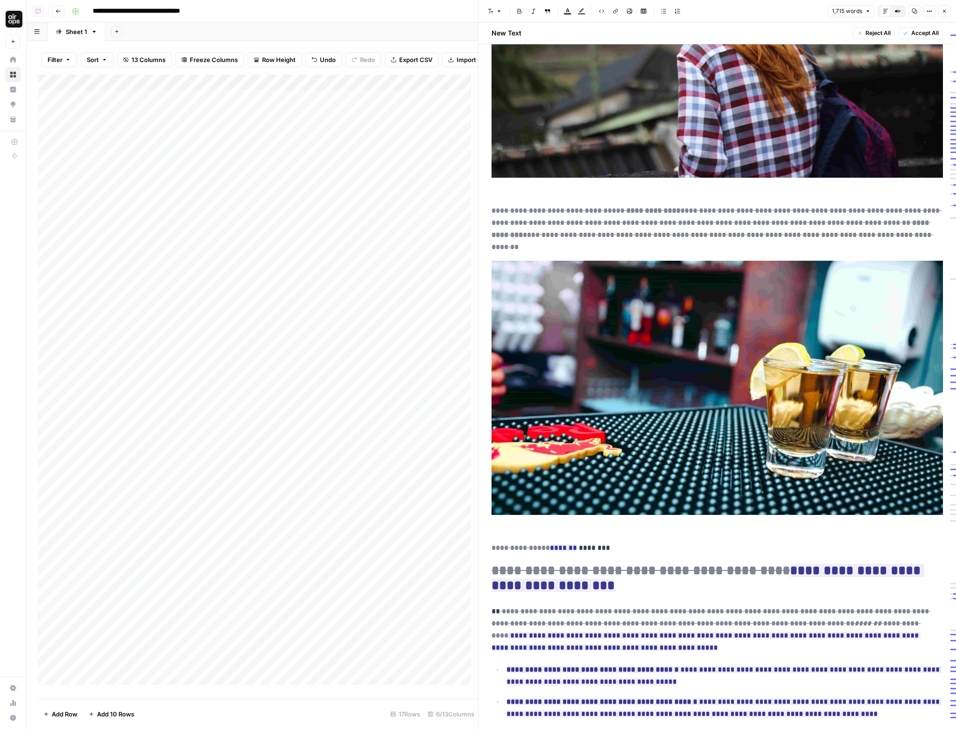
click at [943, 12] on icon "button" at bounding box center [945, 11] width 6 height 6
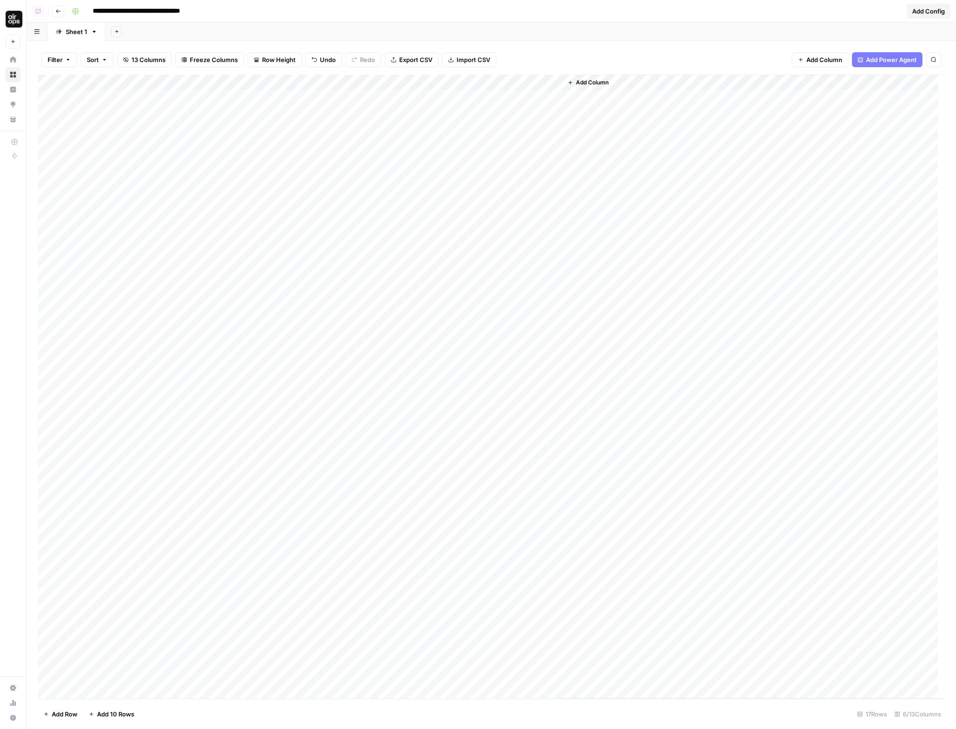
click at [530, 509] on div "Add Column" at bounding box center [491, 387] width 907 height 624
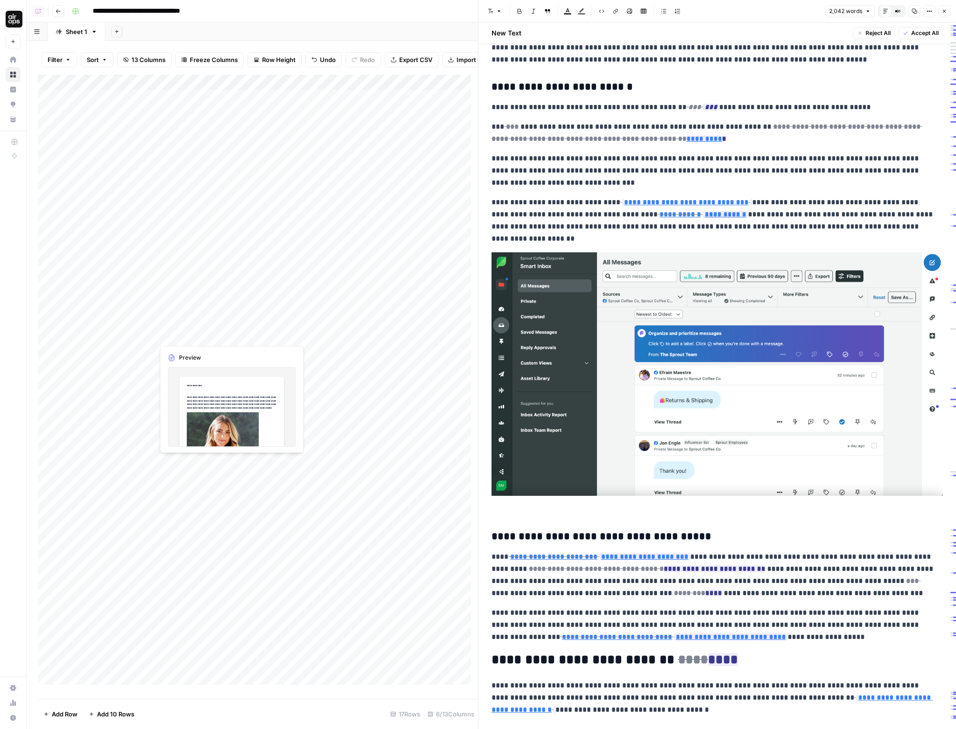
scroll to position [3478, 0]
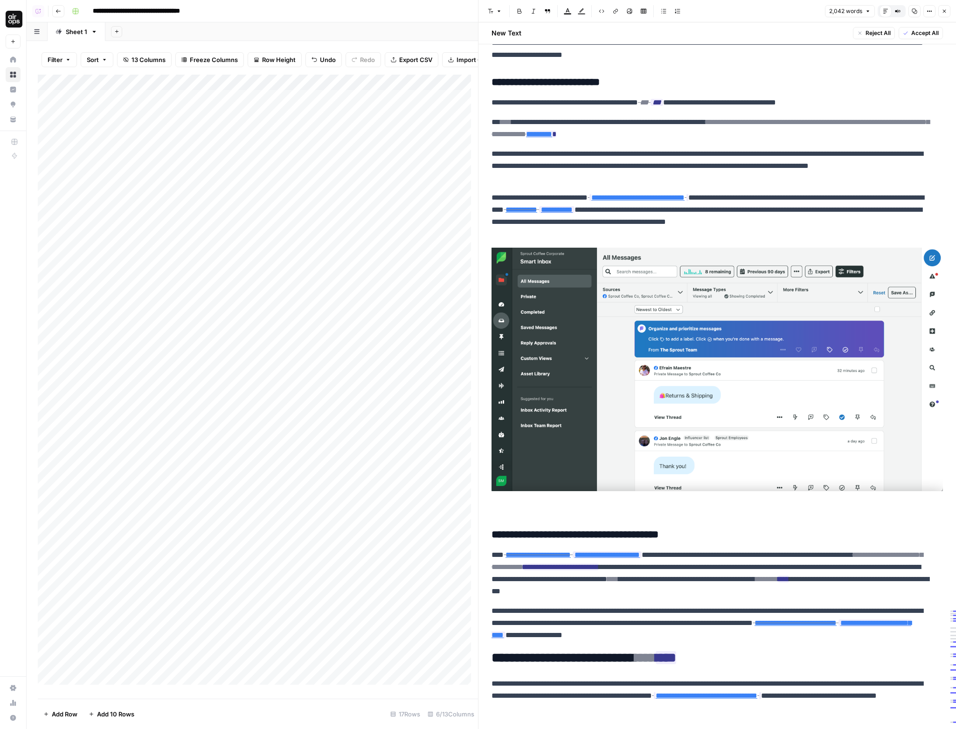
click at [938, 9] on div "2,042 words Default Editor Compare Old vs New Content Copy Options Close" at bounding box center [887, 11] width 125 height 12
click at [942, 11] on icon "button" at bounding box center [945, 11] width 6 height 6
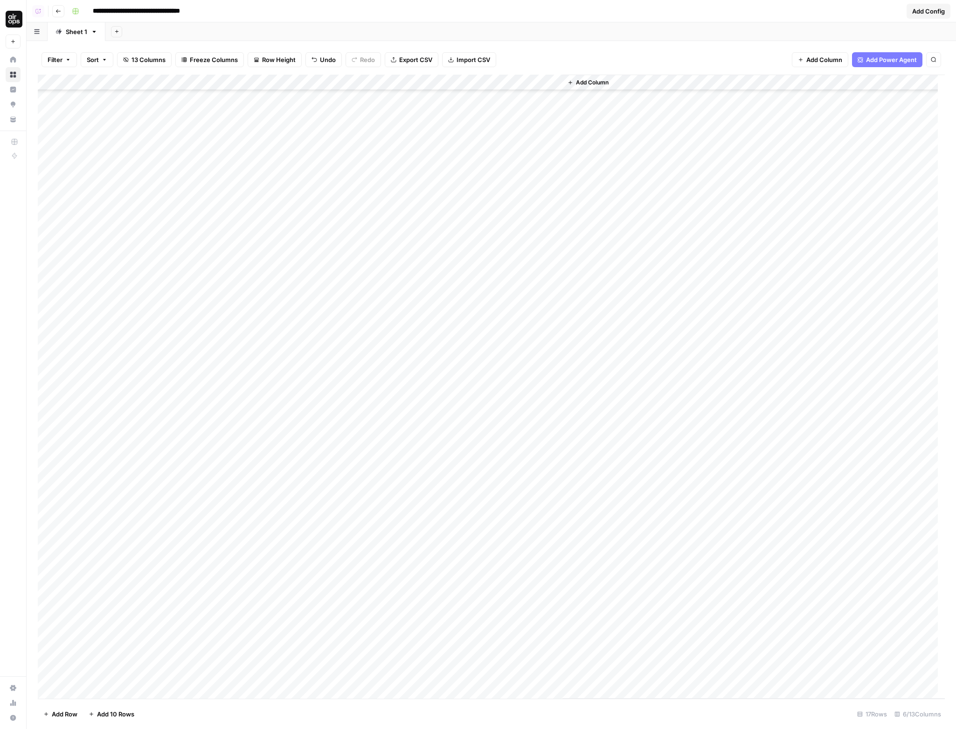
scroll to position [105, 0]
click at [527, 607] on div "Add Column" at bounding box center [491, 387] width 907 height 624
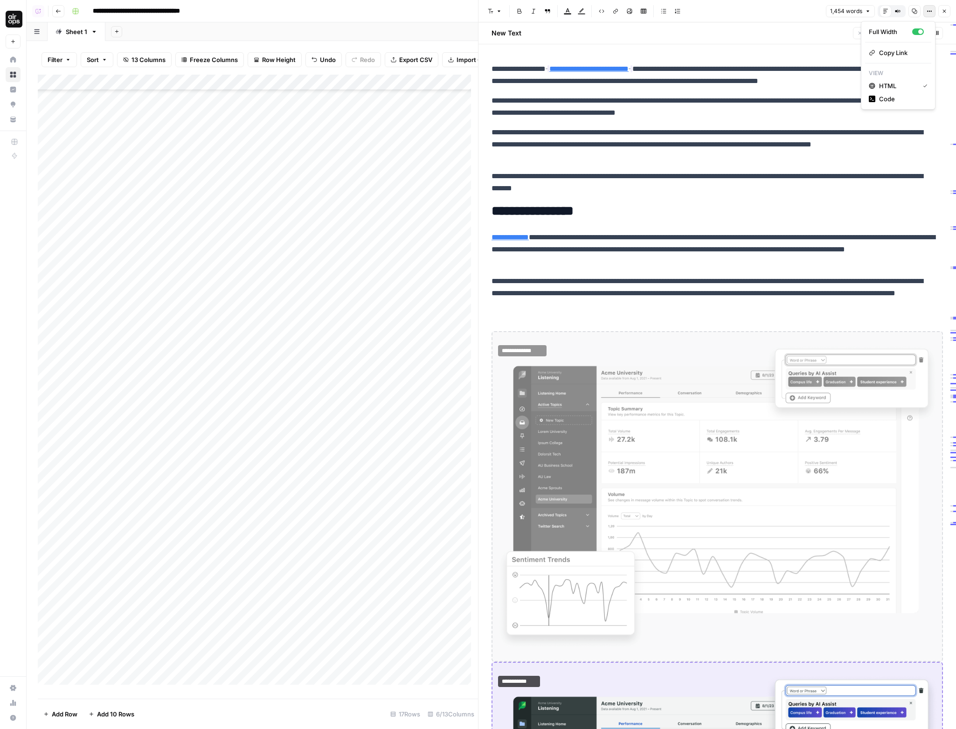
click at [931, 10] on icon "button" at bounding box center [930, 11] width 6 height 6
click at [894, 95] on span "Code" at bounding box center [901, 98] width 45 height 9
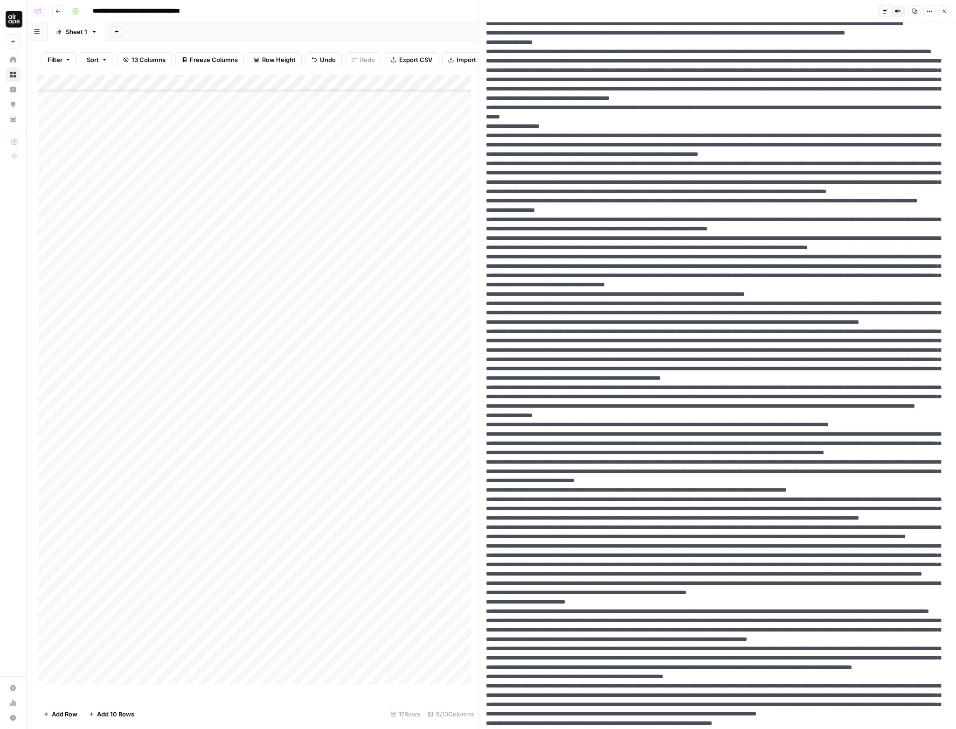
scroll to position [544, 0]
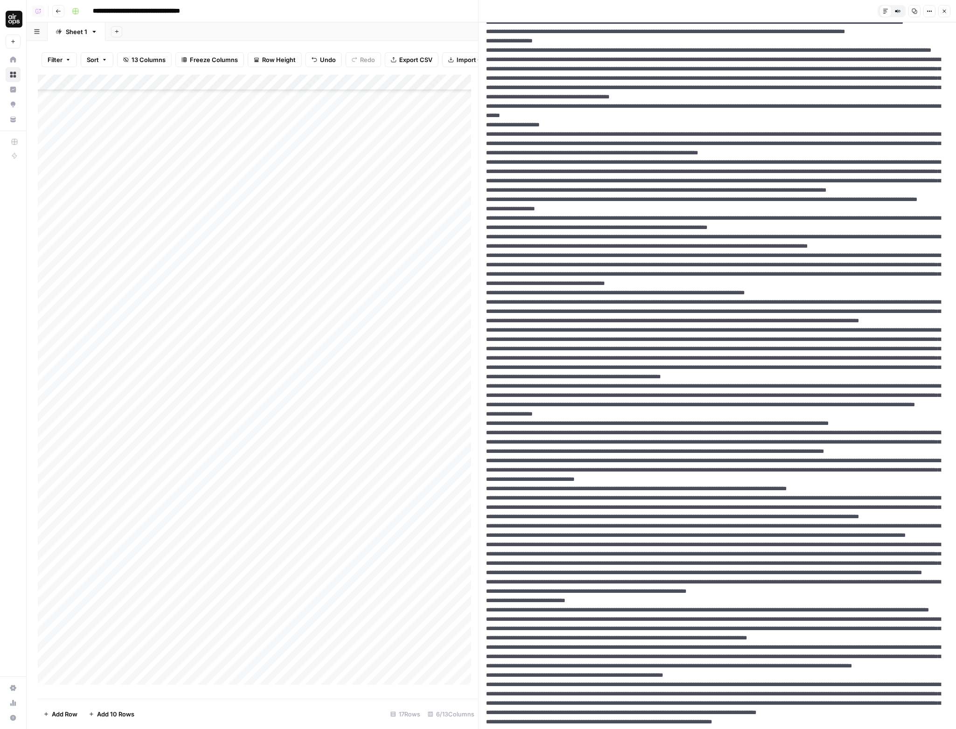
click at [929, 13] on icon "button" at bounding box center [930, 11] width 6 height 6
click at [905, 70] on span "HTML" at bounding box center [901, 72] width 45 height 9
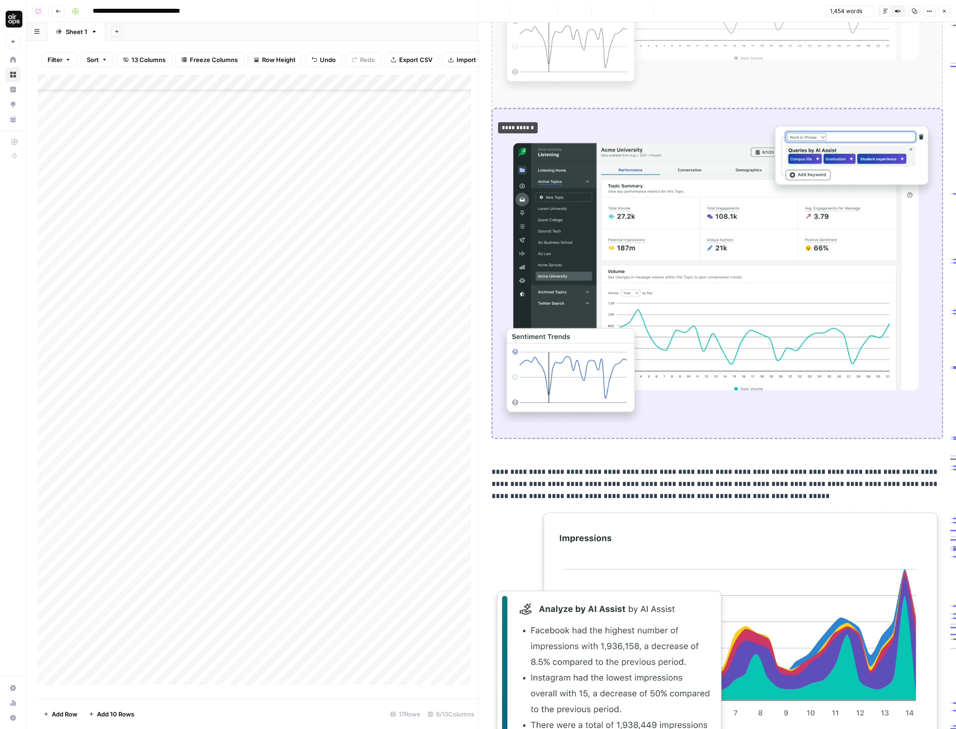
scroll to position [0, 0]
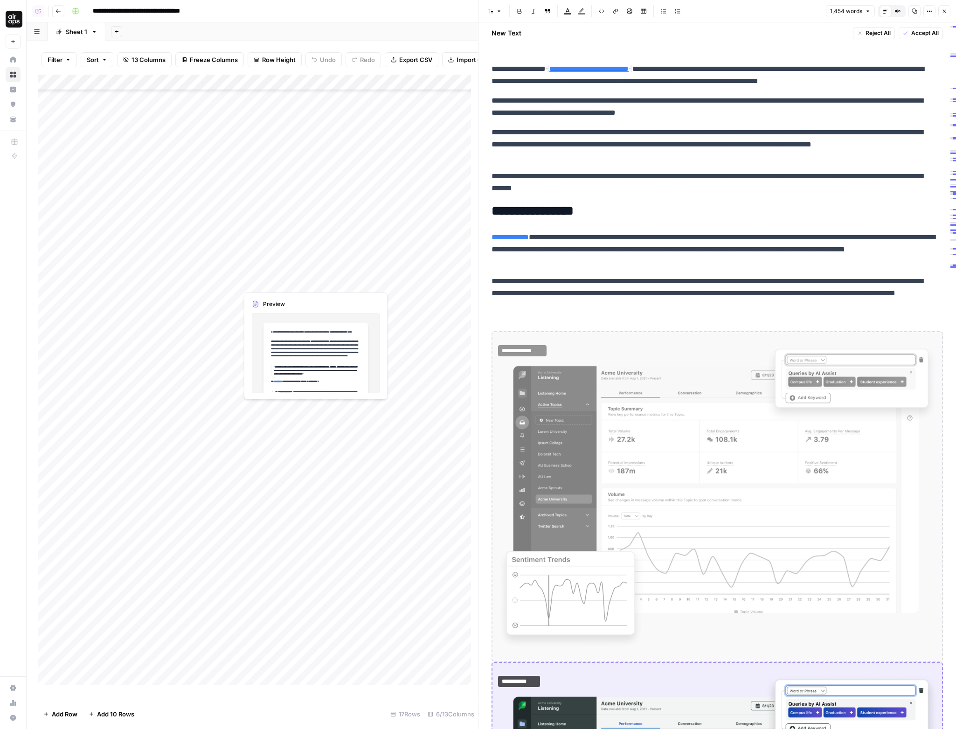
scroll to position [118, 0]
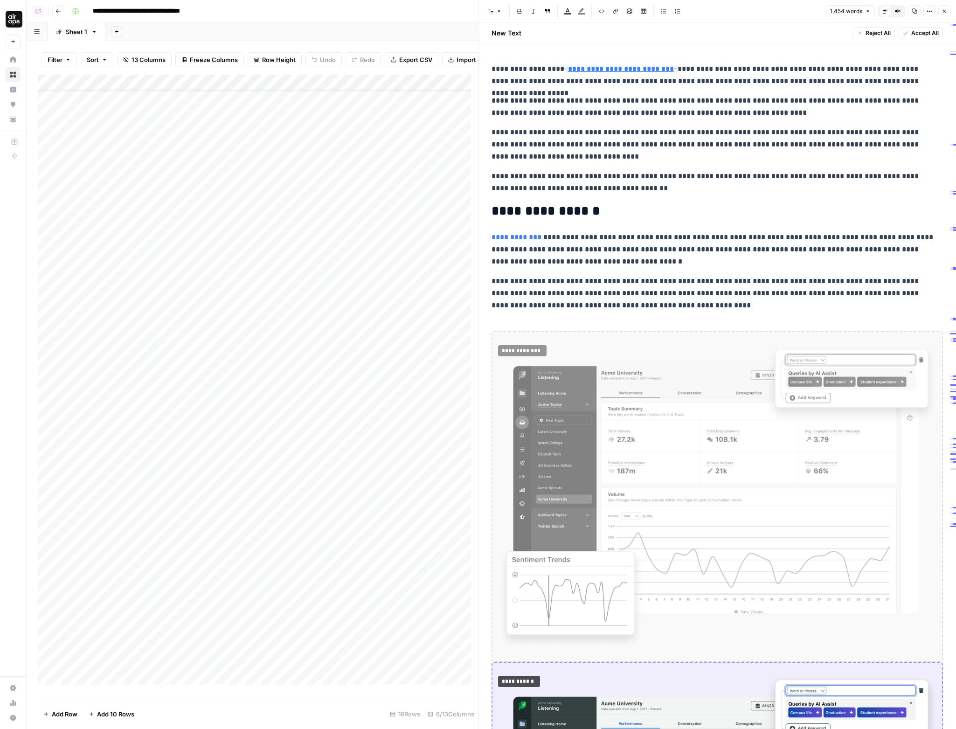
click at [941, 9] on button "Close" at bounding box center [945, 11] width 12 height 12
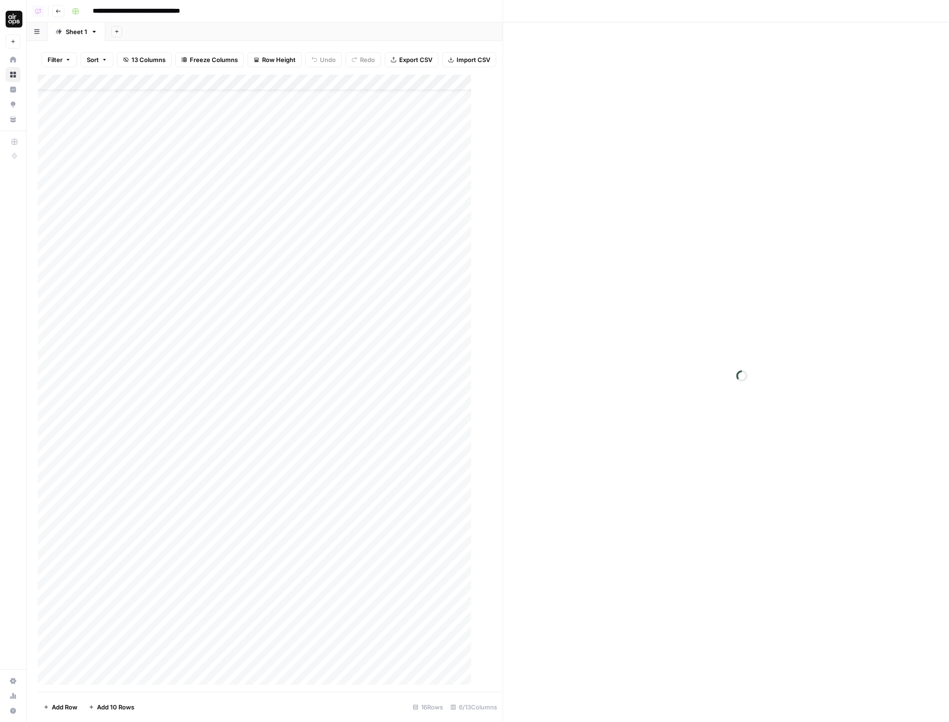
click at [942, 10] on div "Close" at bounding box center [717, 364] width 478 height 729
click at [588, 80] on span "Add Column" at bounding box center [592, 82] width 33 height 8
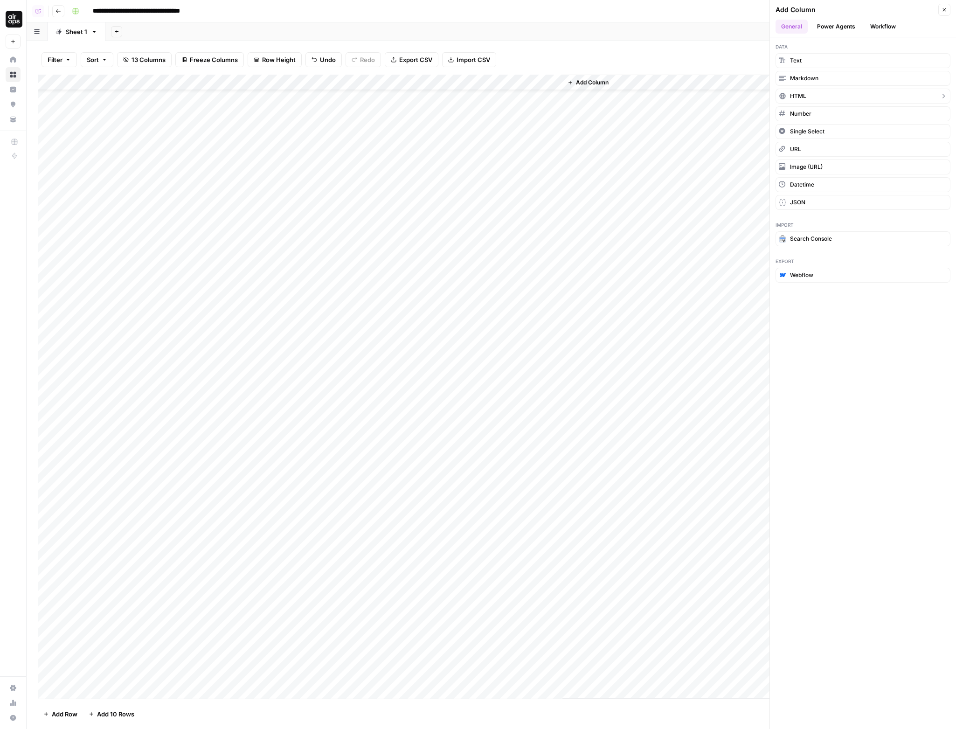
click at [815, 99] on button "HTML" at bounding box center [863, 96] width 175 height 15
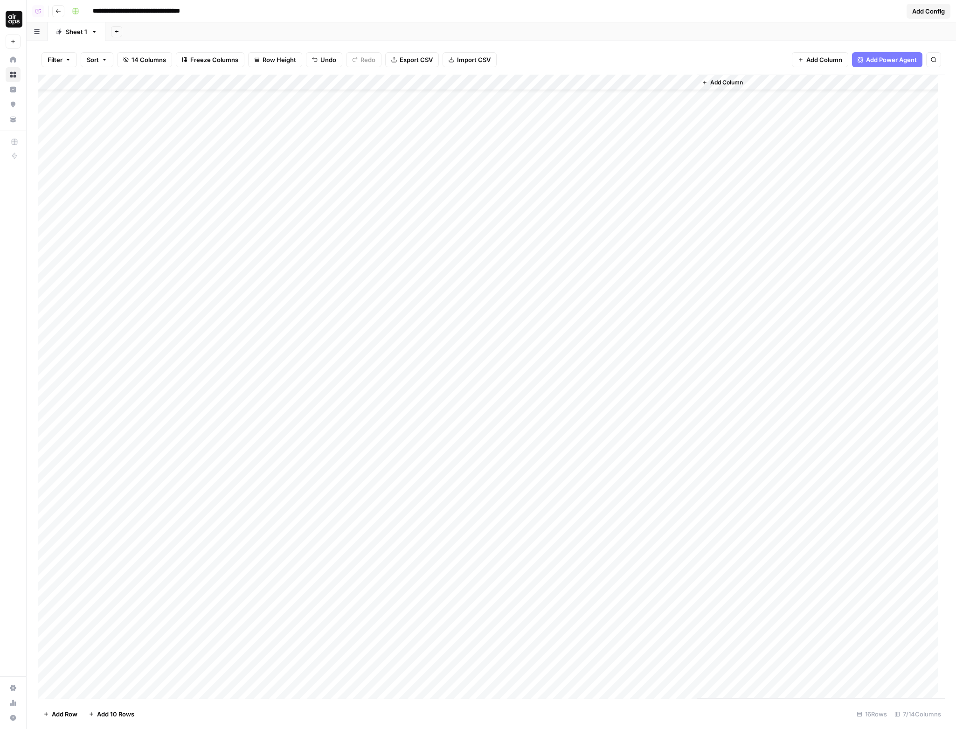
click at [646, 85] on div "Add Column" at bounding box center [491, 387] width 907 height 624
click at [595, 104] on input "New Column" at bounding box center [618, 104] width 95 height 9
type input "Playground"
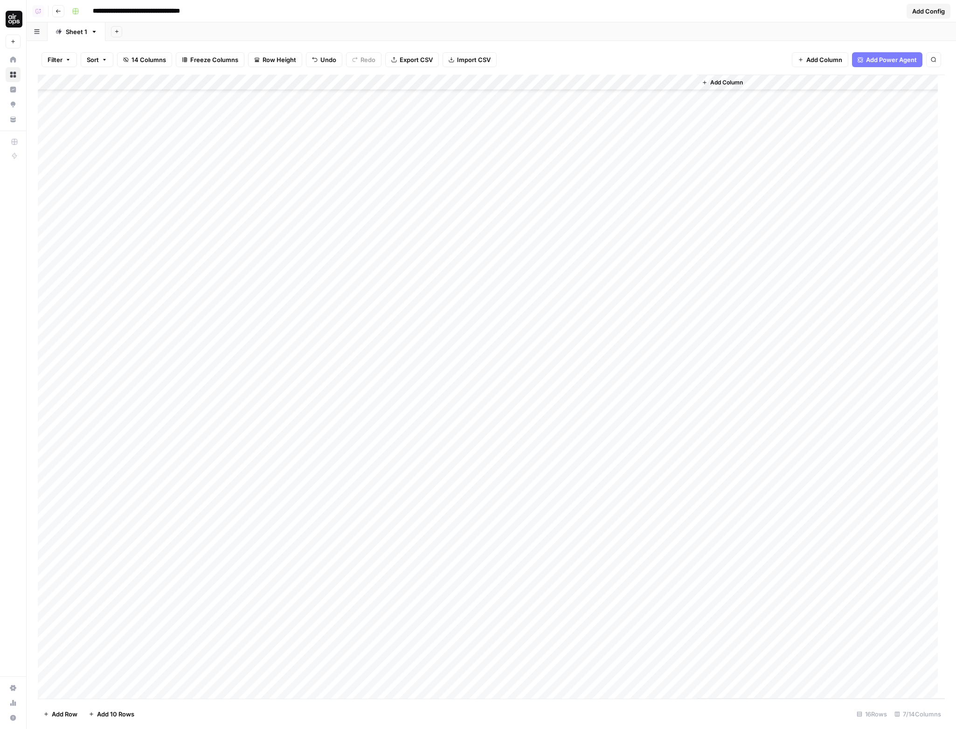
scroll to position [63, 0]
click at [686, 611] on div "Add Column" at bounding box center [491, 387] width 907 height 624
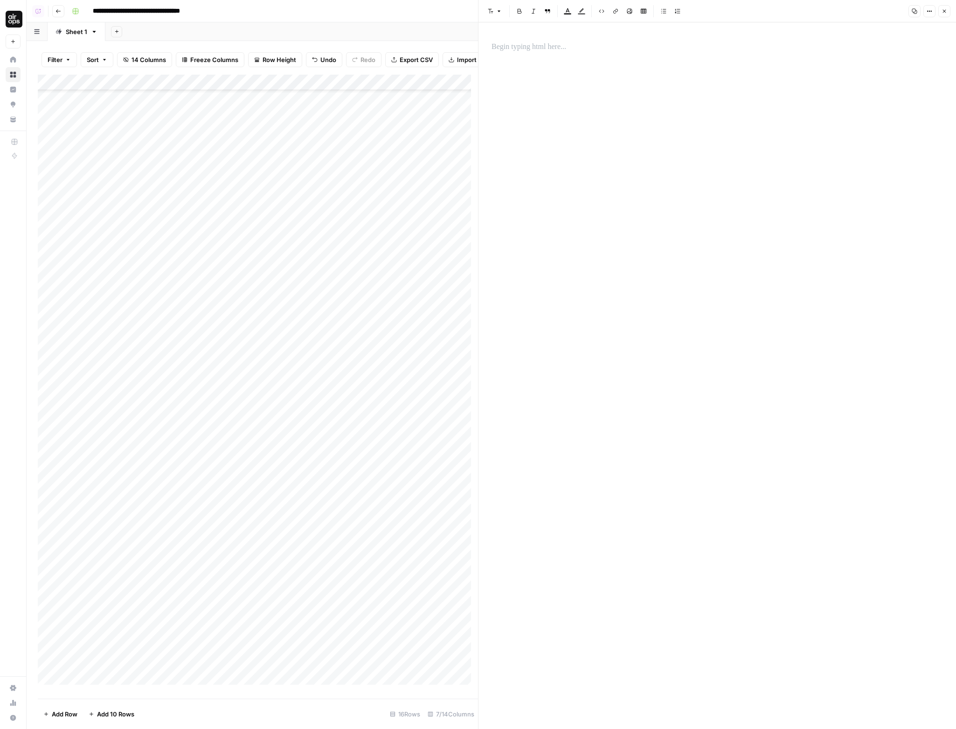
click at [928, 15] on button "Options" at bounding box center [930, 11] width 12 height 12
click at [912, 97] on span "Code" at bounding box center [901, 98] width 45 height 9
click at [632, 63] on textarea at bounding box center [718, 375] width 478 height 707
paste textarea "**********"
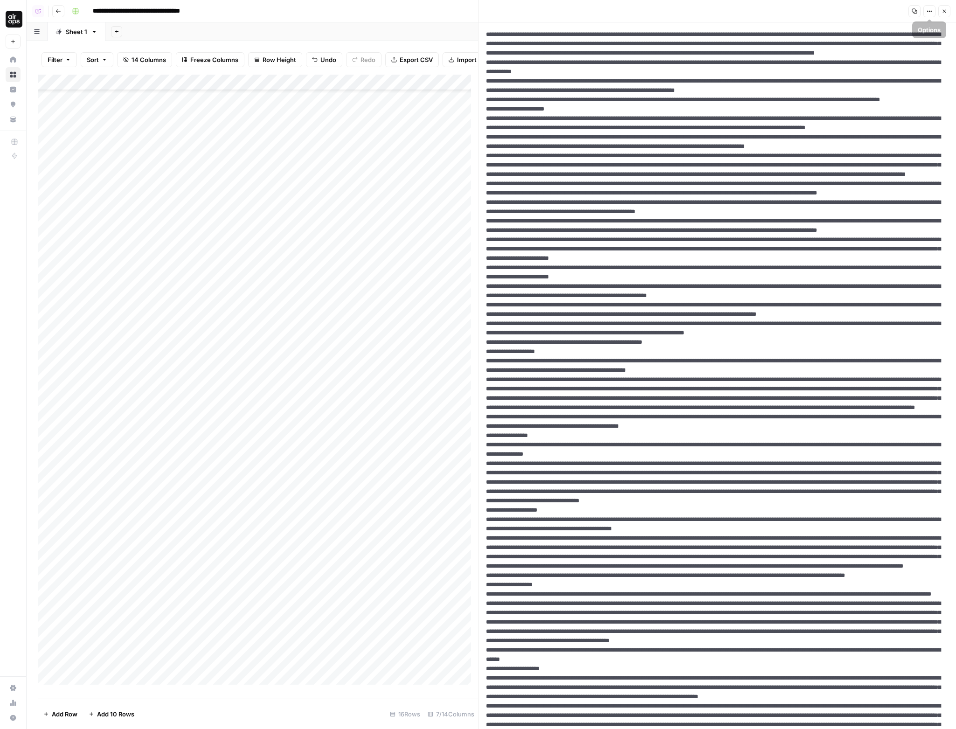
scroll to position [1156, 0]
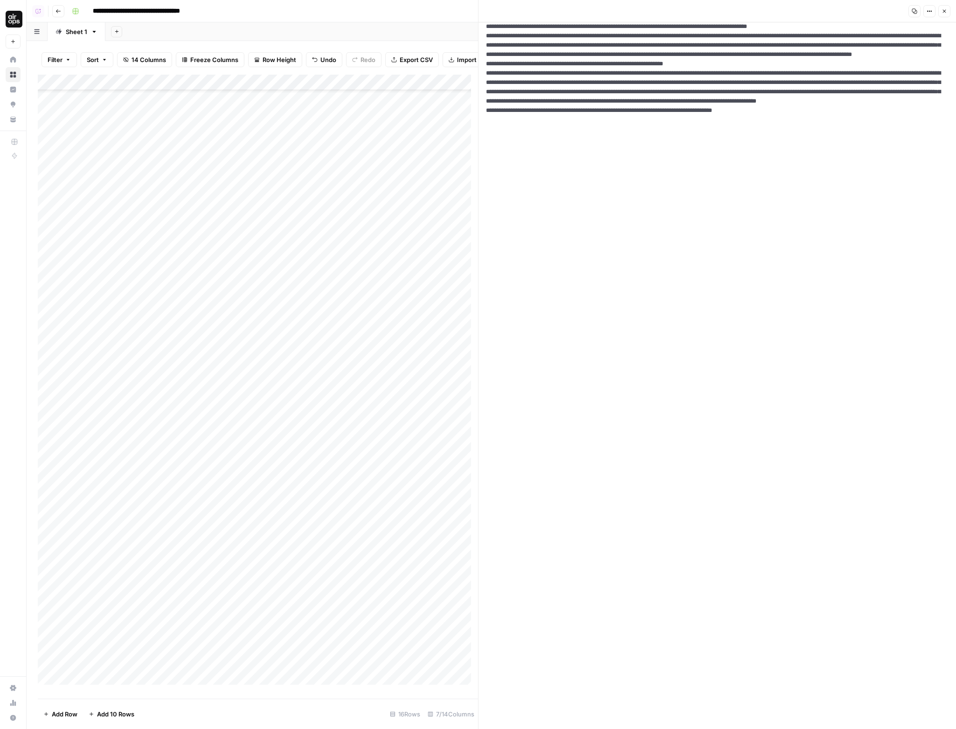
type textarea "**********"
click at [932, 9] on icon "button" at bounding box center [930, 11] width 6 height 6
click at [913, 70] on span "HTML" at bounding box center [901, 72] width 45 height 9
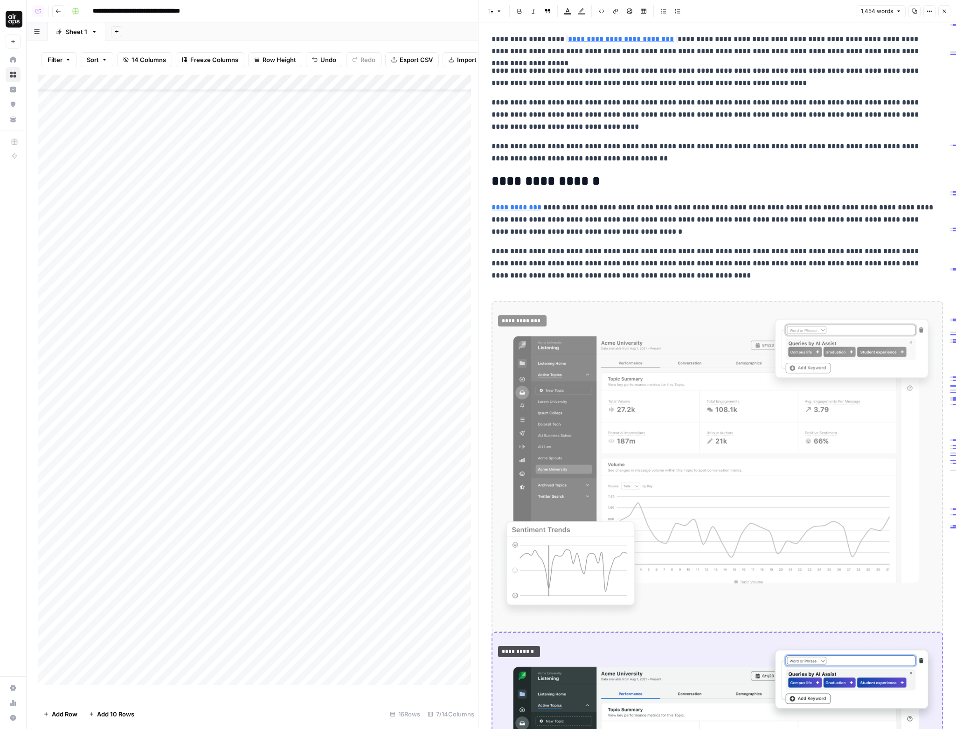
scroll to position [0, 0]
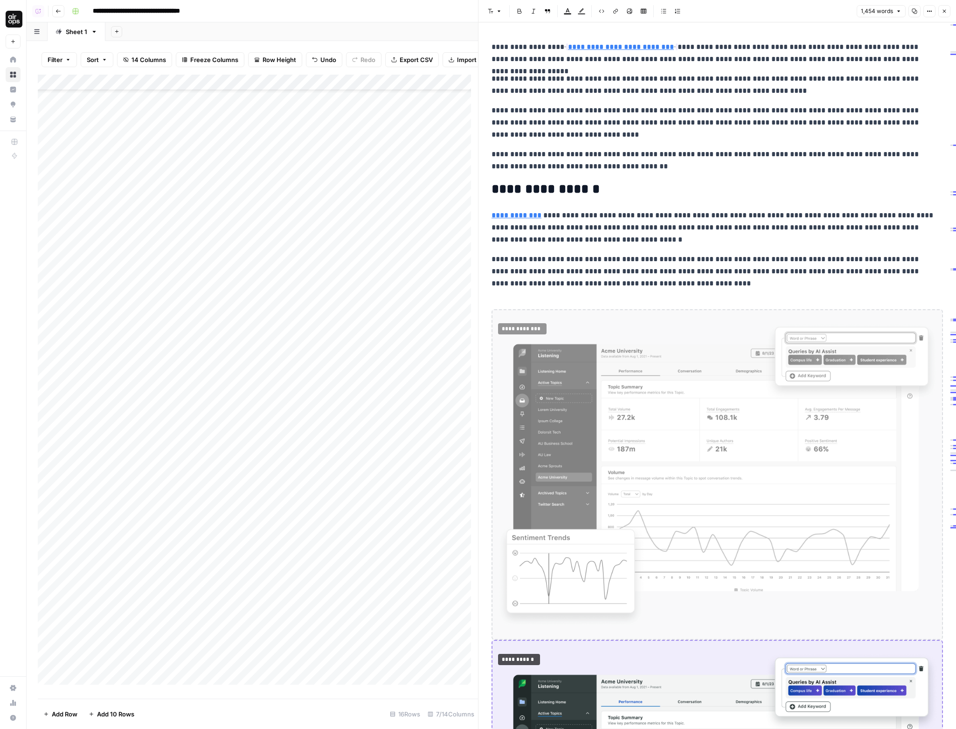
click at [943, 8] on icon "button" at bounding box center [945, 11] width 6 height 6
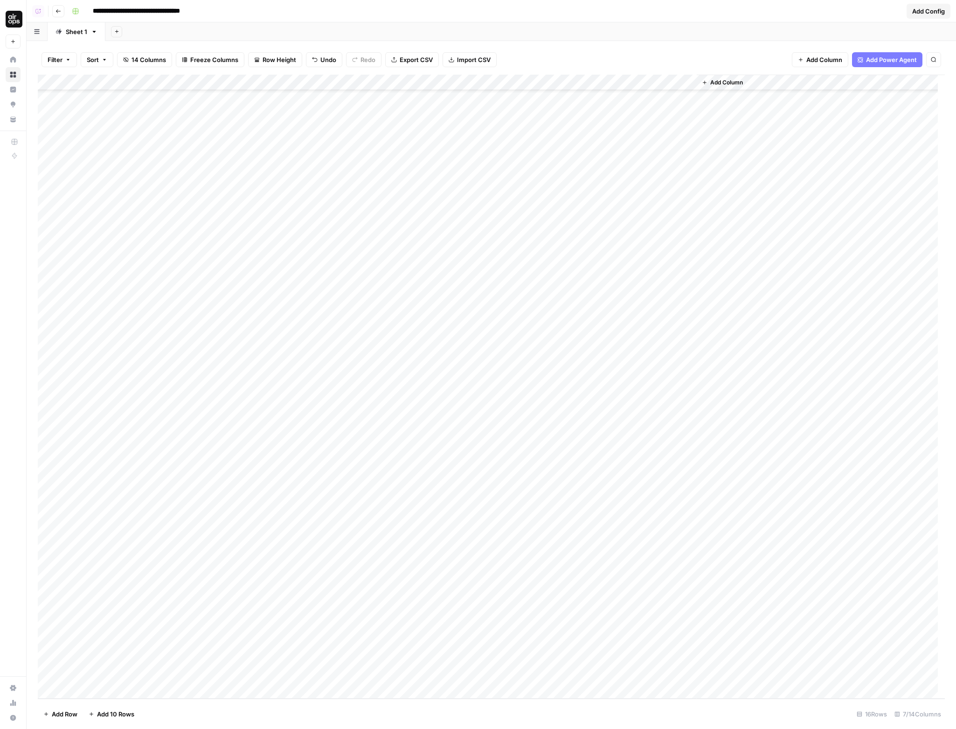
click at [543, 117] on div "Add Column" at bounding box center [491, 387] width 907 height 624
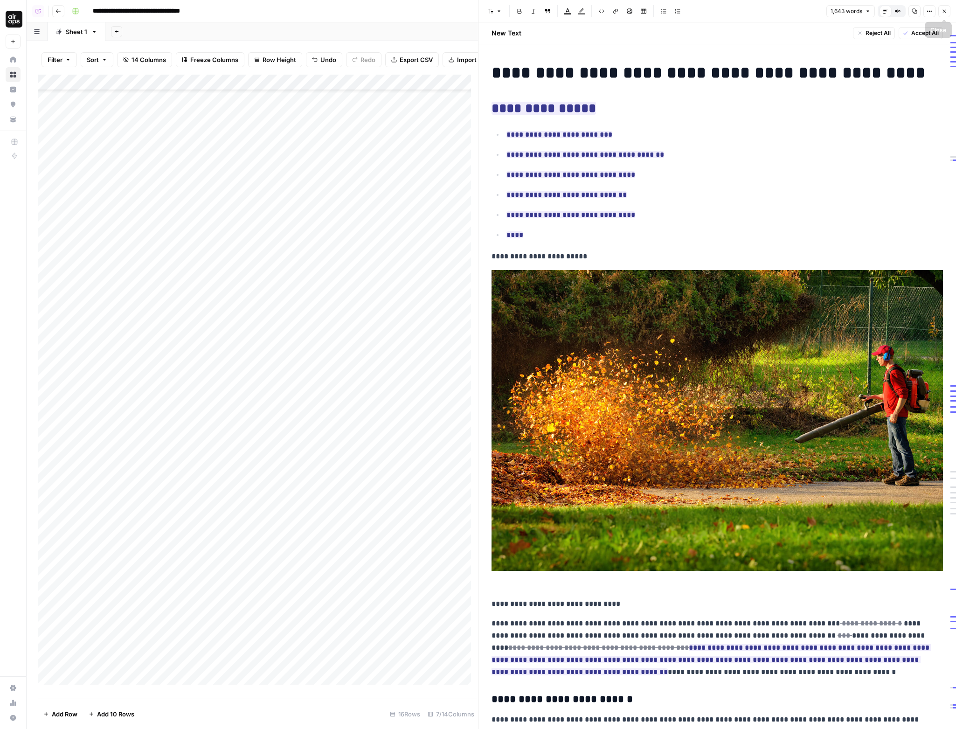
click at [942, 8] on icon "button" at bounding box center [945, 11] width 6 height 6
